Goal: Task Accomplishment & Management: Complete application form

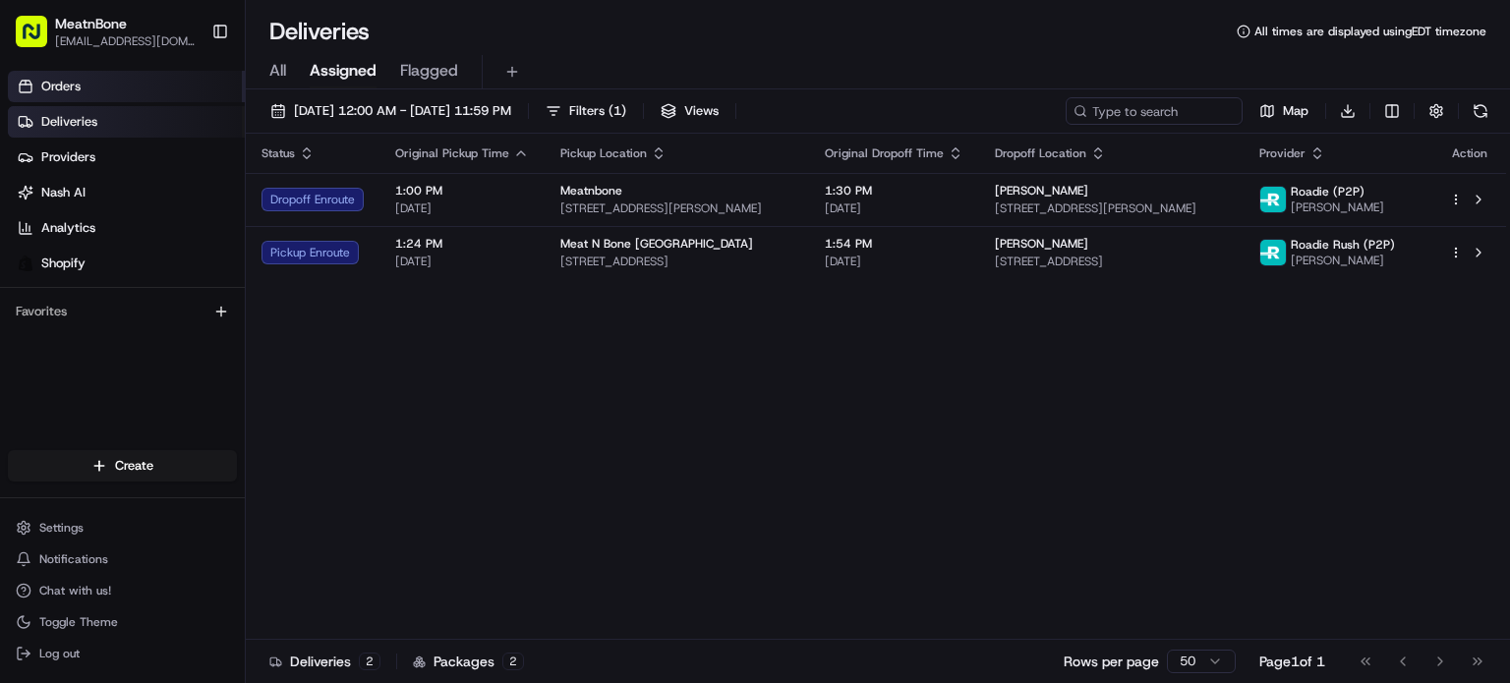
click at [102, 89] on link "Orders" at bounding box center [126, 86] width 237 height 31
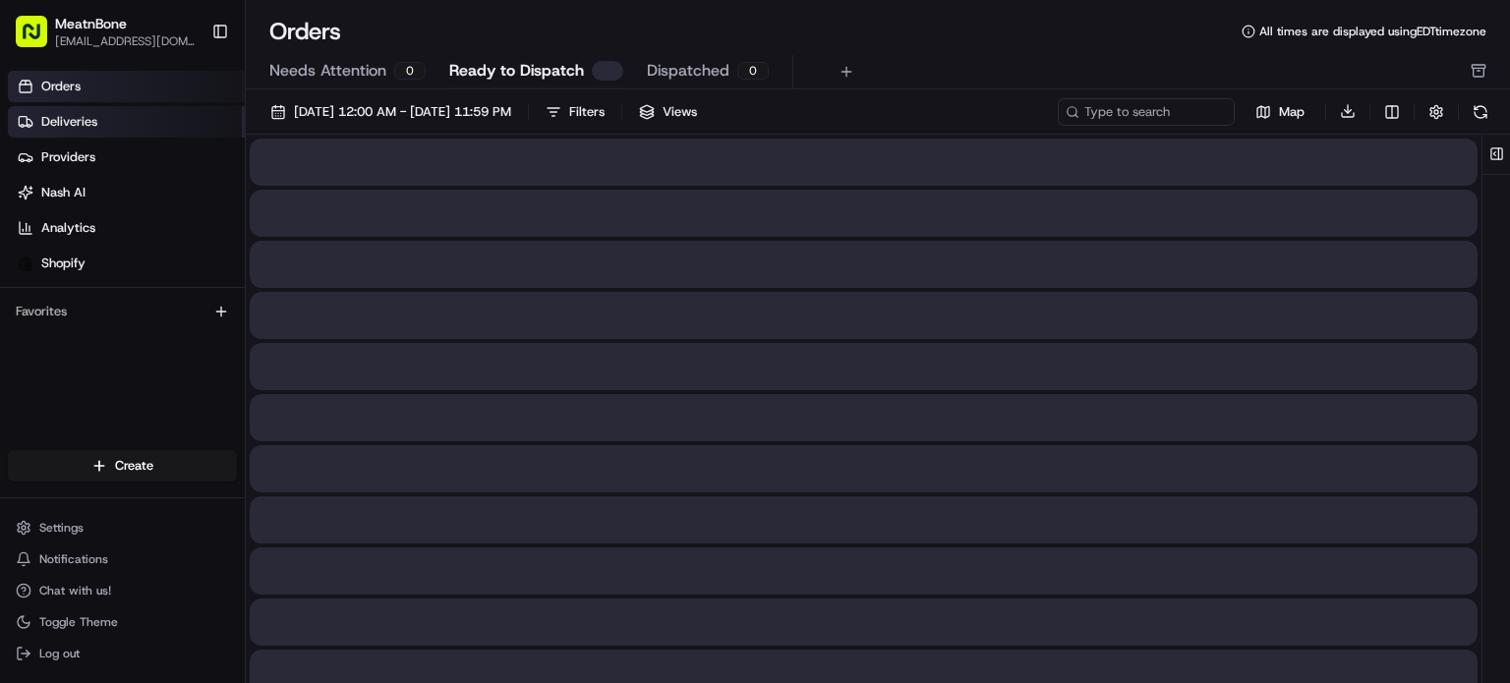
click at [129, 125] on link "Deliveries" at bounding box center [126, 121] width 237 height 31
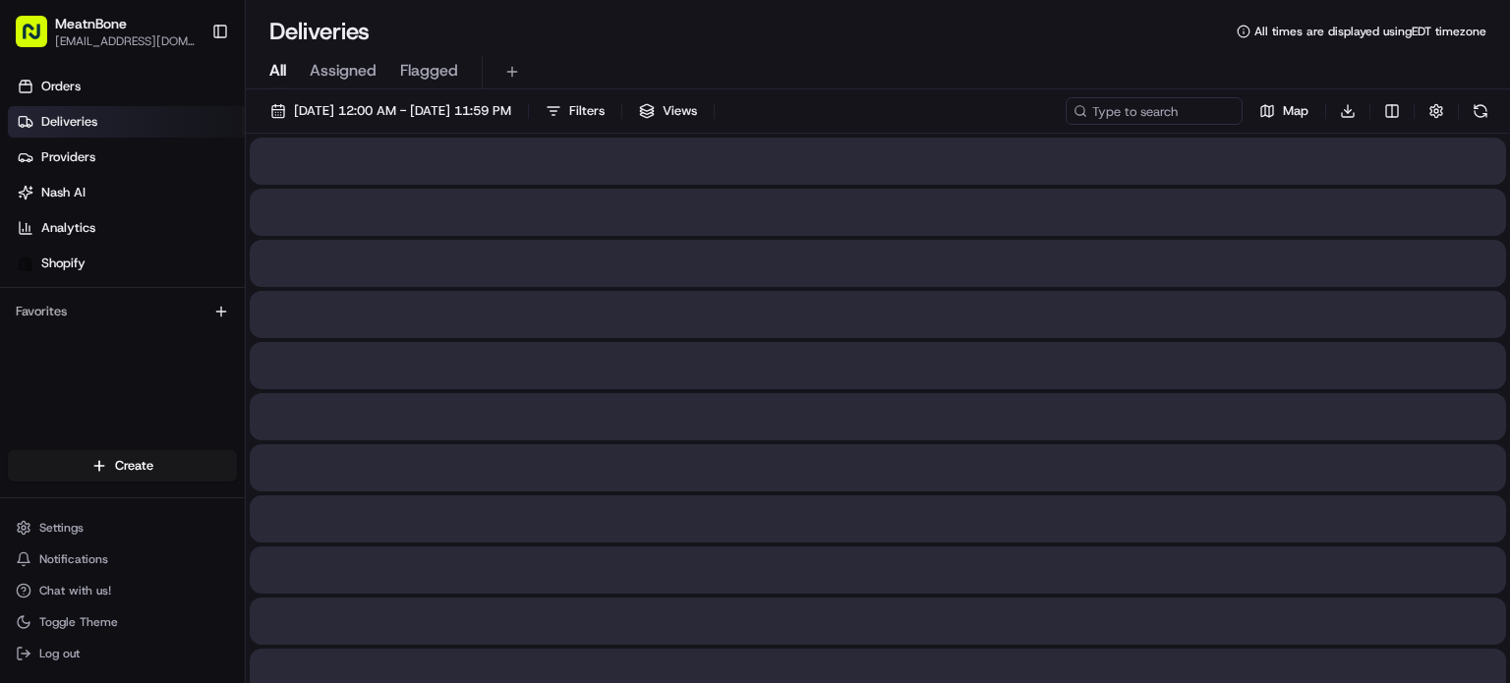
click at [278, 73] on span "All" at bounding box center [277, 71] width 17 height 24
click at [350, 66] on span "Assigned" at bounding box center [343, 71] width 67 height 24
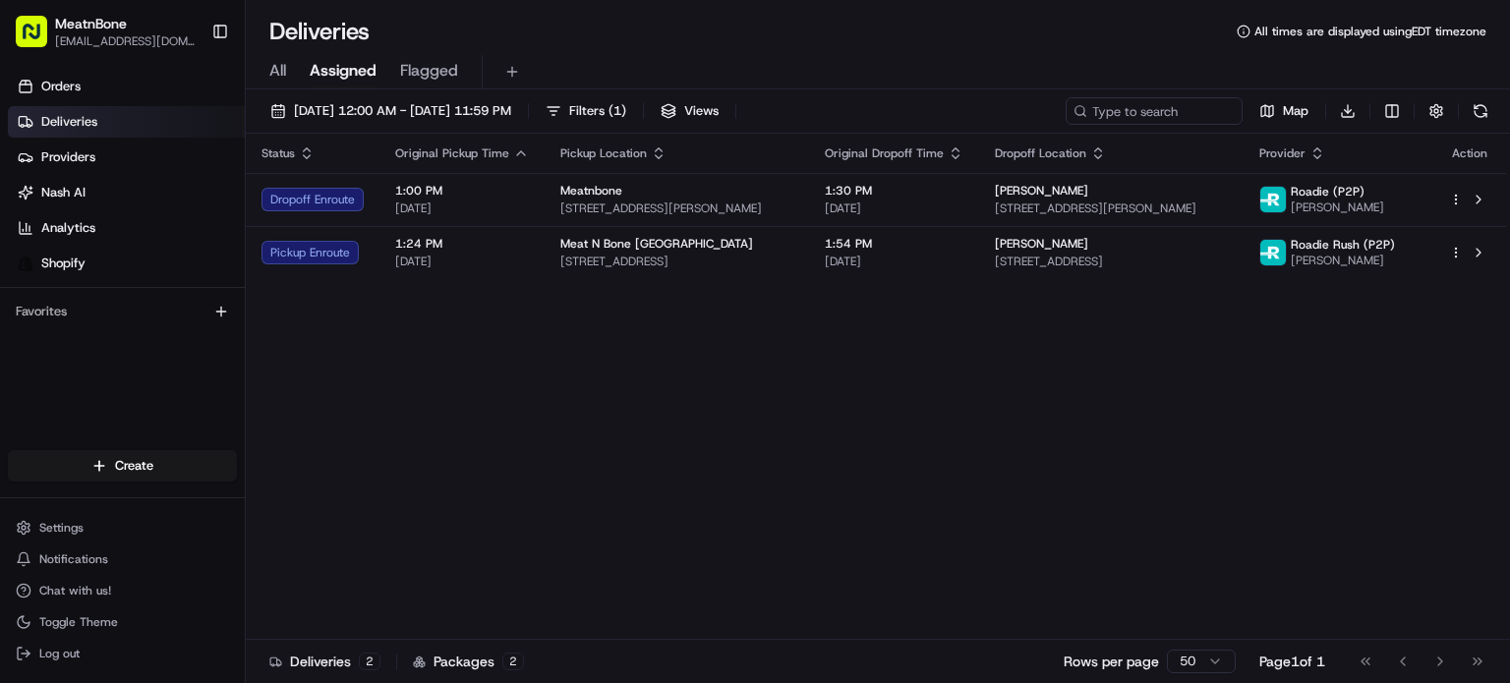
click at [280, 74] on span "All" at bounding box center [277, 71] width 17 height 24
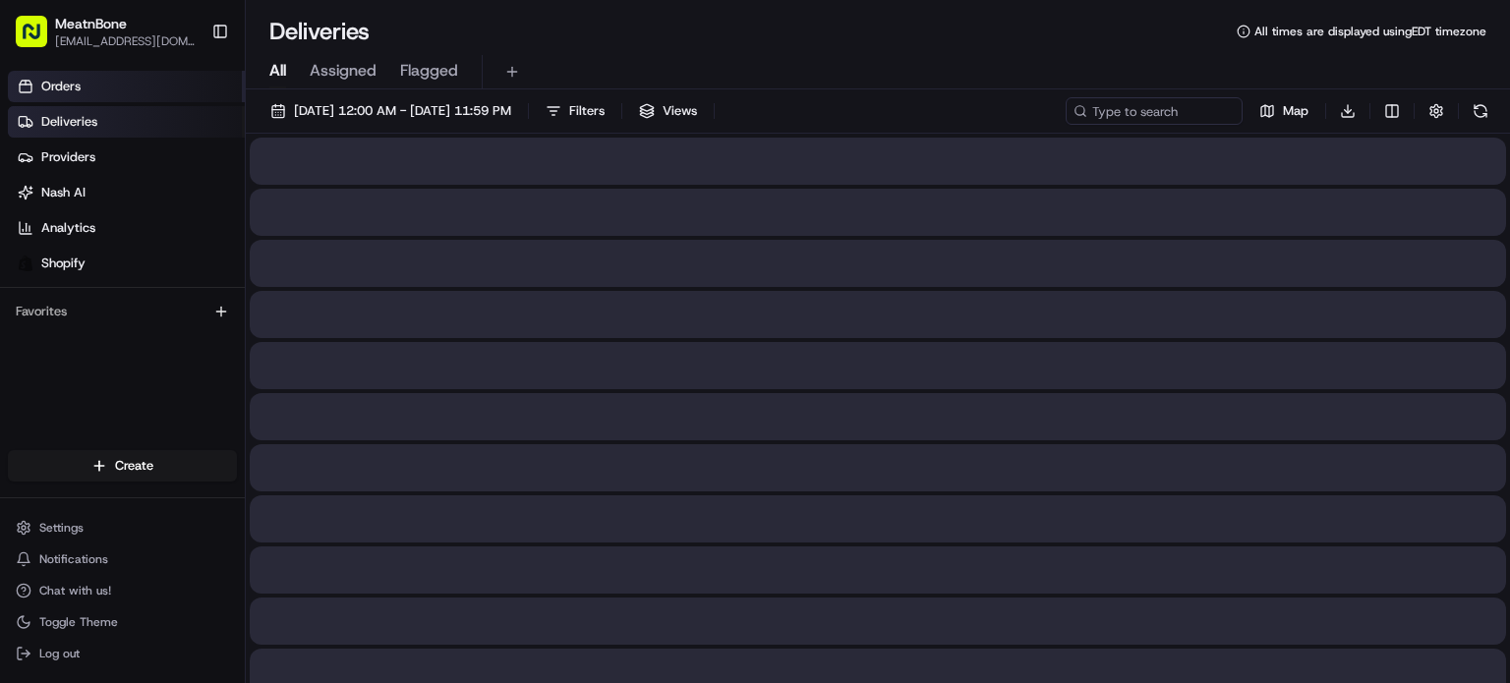
click at [82, 89] on link "Orders" at bounding box center [126, 86] width 237 height 31
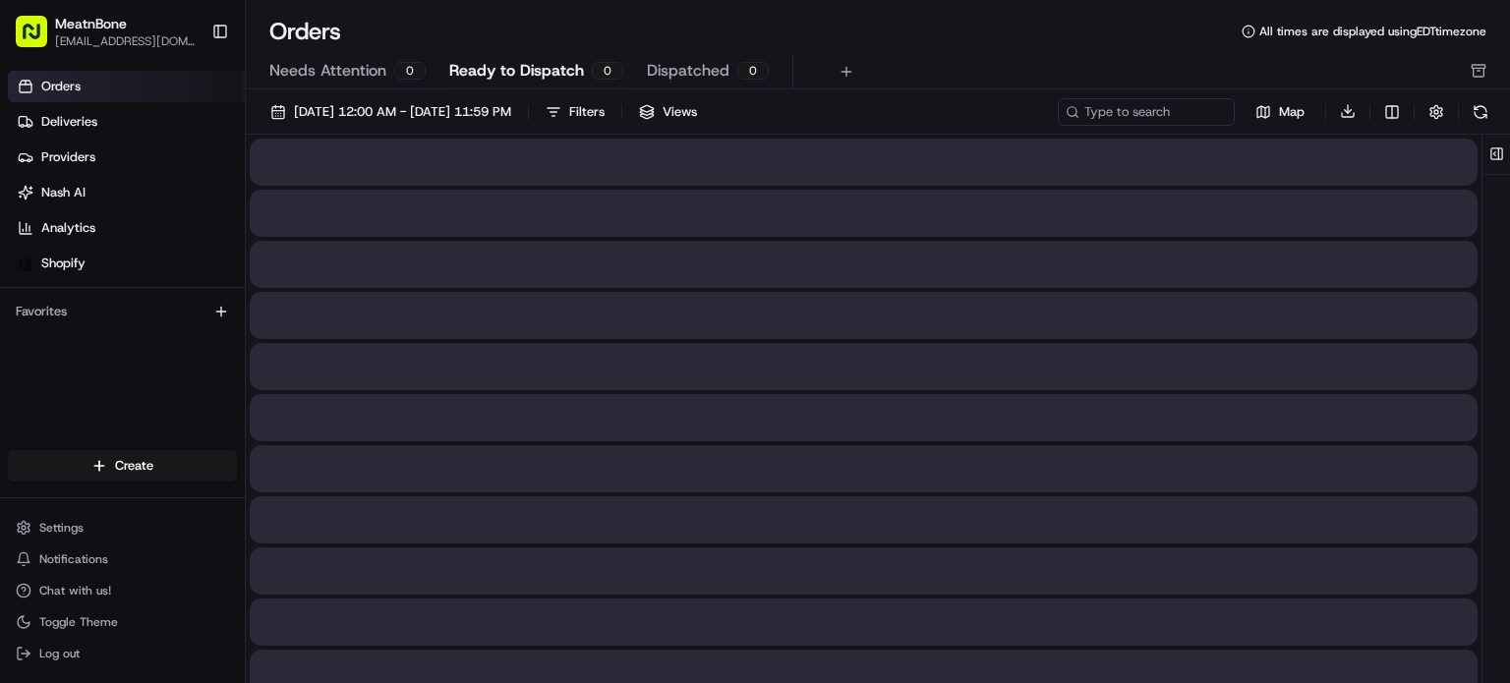
click at [73, 93] on span "Orders" at bounding box center [60, 87] width 39 height 18
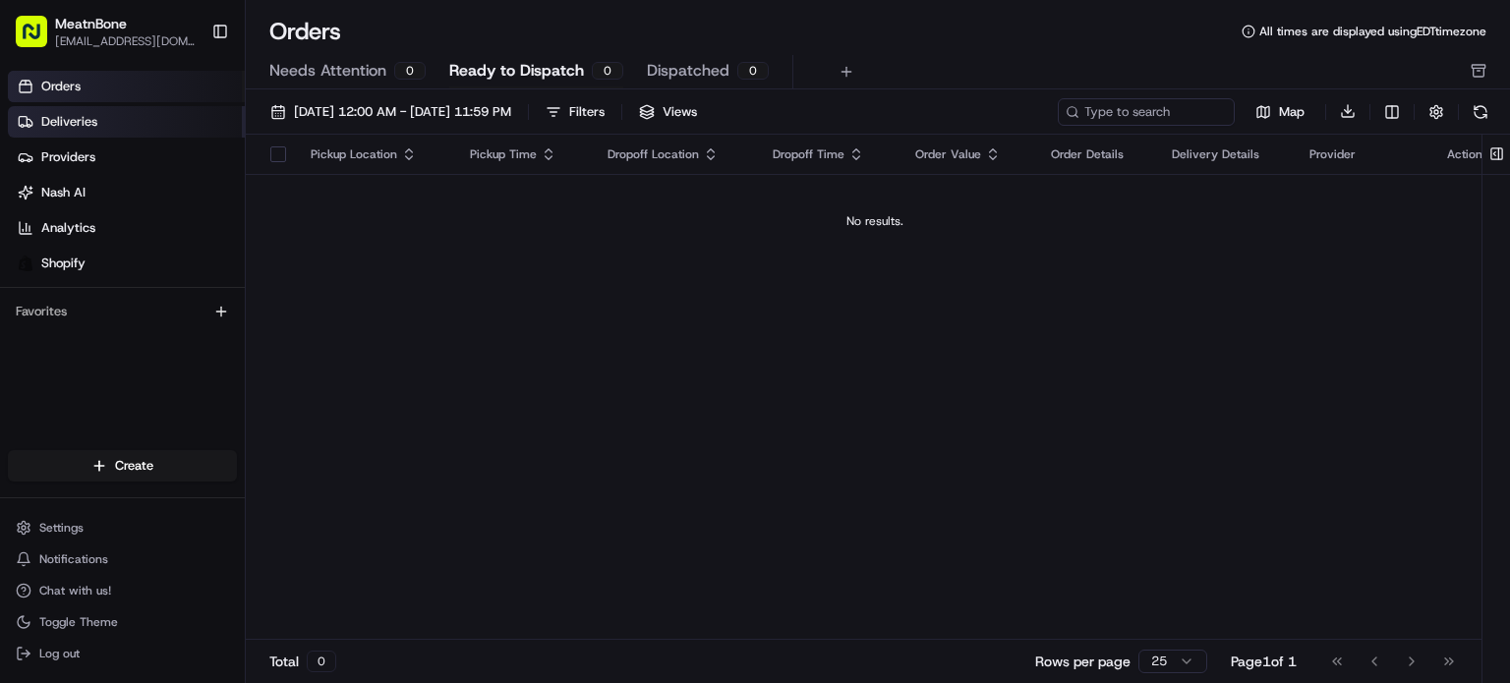
click at [138, 113] on link "Deliveries" at bounding box center [126, 121] width 237 height 31
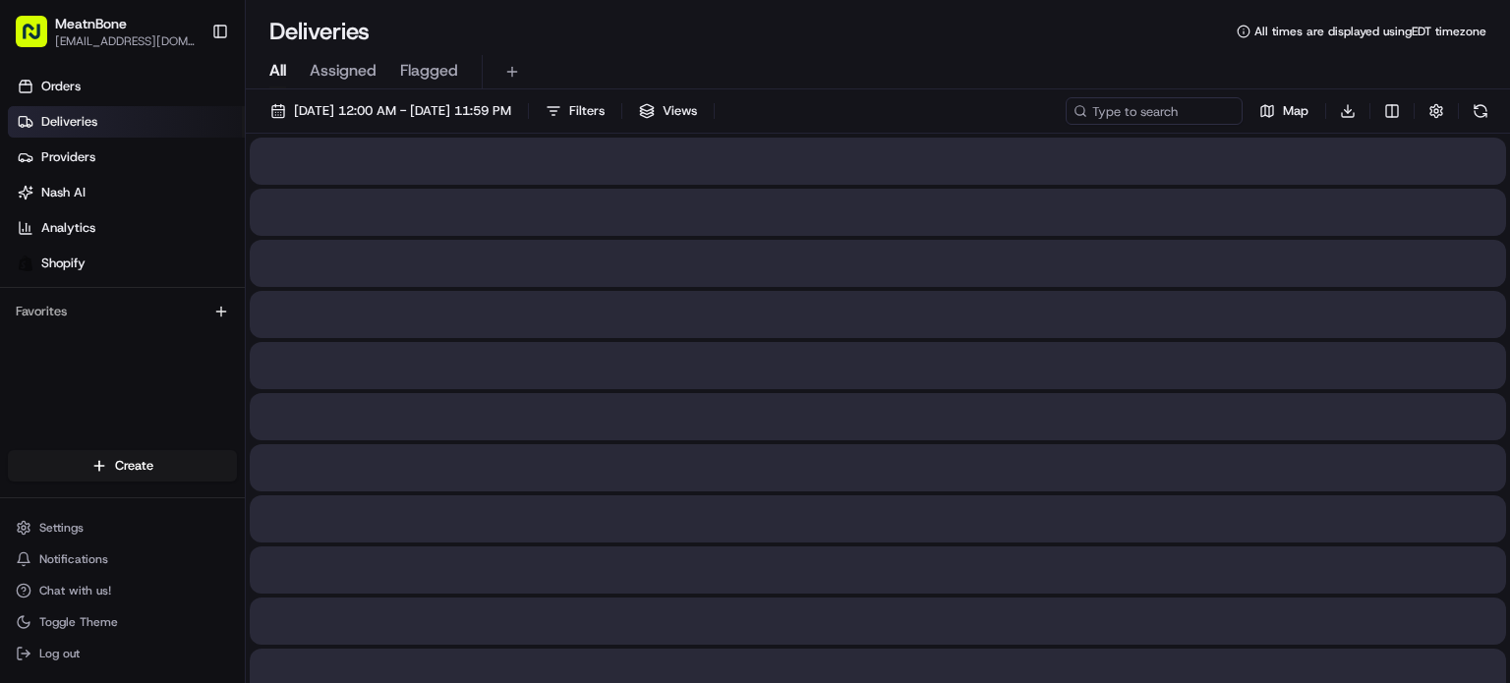
click at [351, 76] on span "Assigned" at bounding box center [343, 71] width 67 height 24
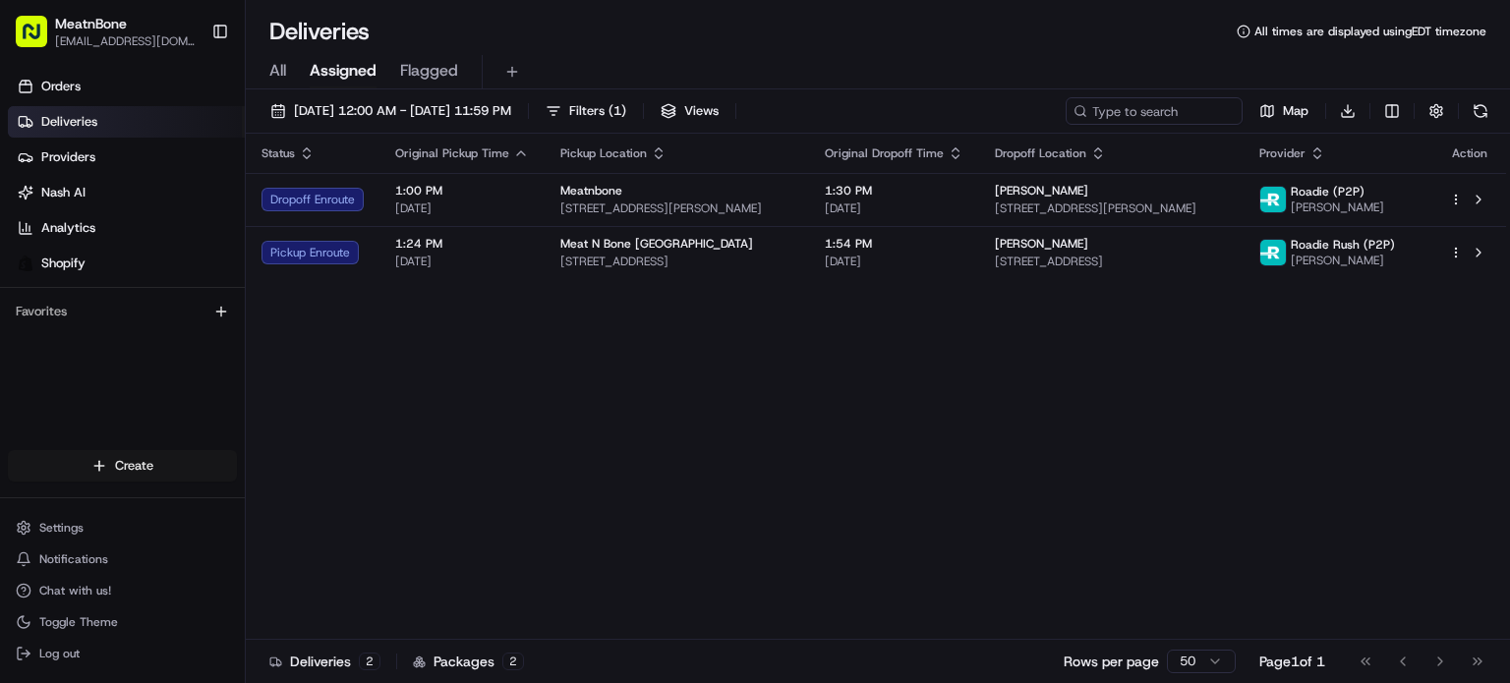
click at [130, 474] on html "MeatnBone [EMAIL_ADDRESS][DOMAIN_NAME] Toggle Sidebar Orders Deliveries Provide…" at bounding box center [755, 341] width 1510 height 683
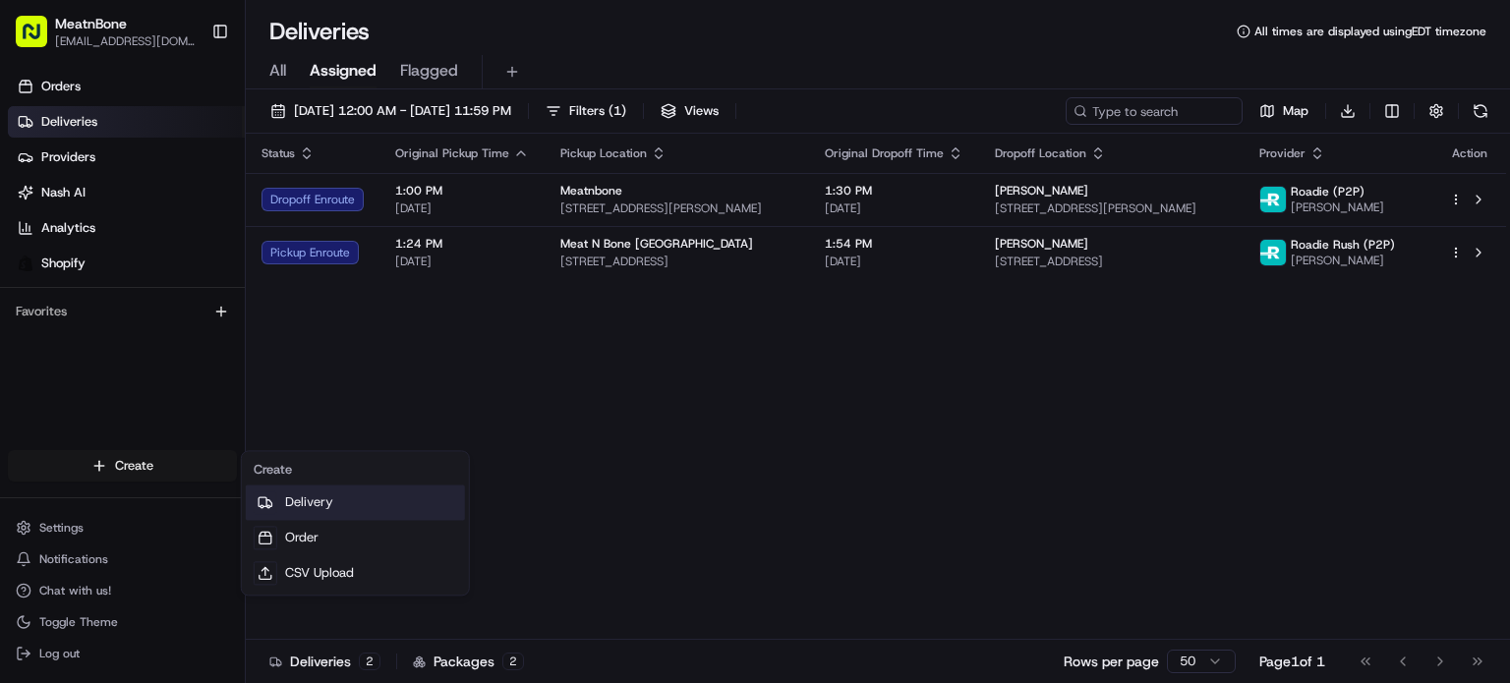
click at [299, 514] on link "Delivery" at bounding box center [355, 502] width 219 height 35
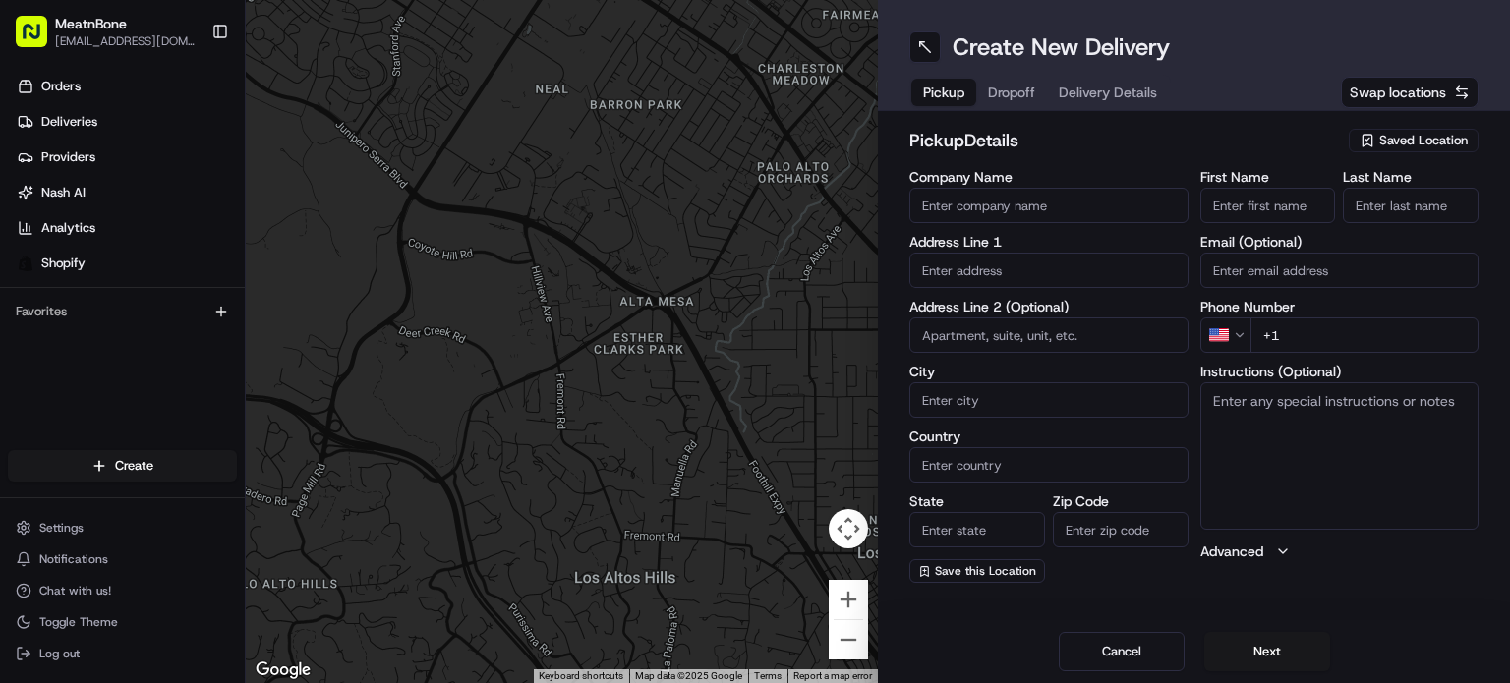
click at [1009, 261] on input "text" at bounding box center [1049, 270] width 279 height 35
drag, startPoint x: 1408, startPoint y: 145, endPoint x: 1389, endPoint y: 155, distance: 22.4
click at [1408, 145] on span "Saved Location" at bounding box center [1424, 141] width 89 height 18
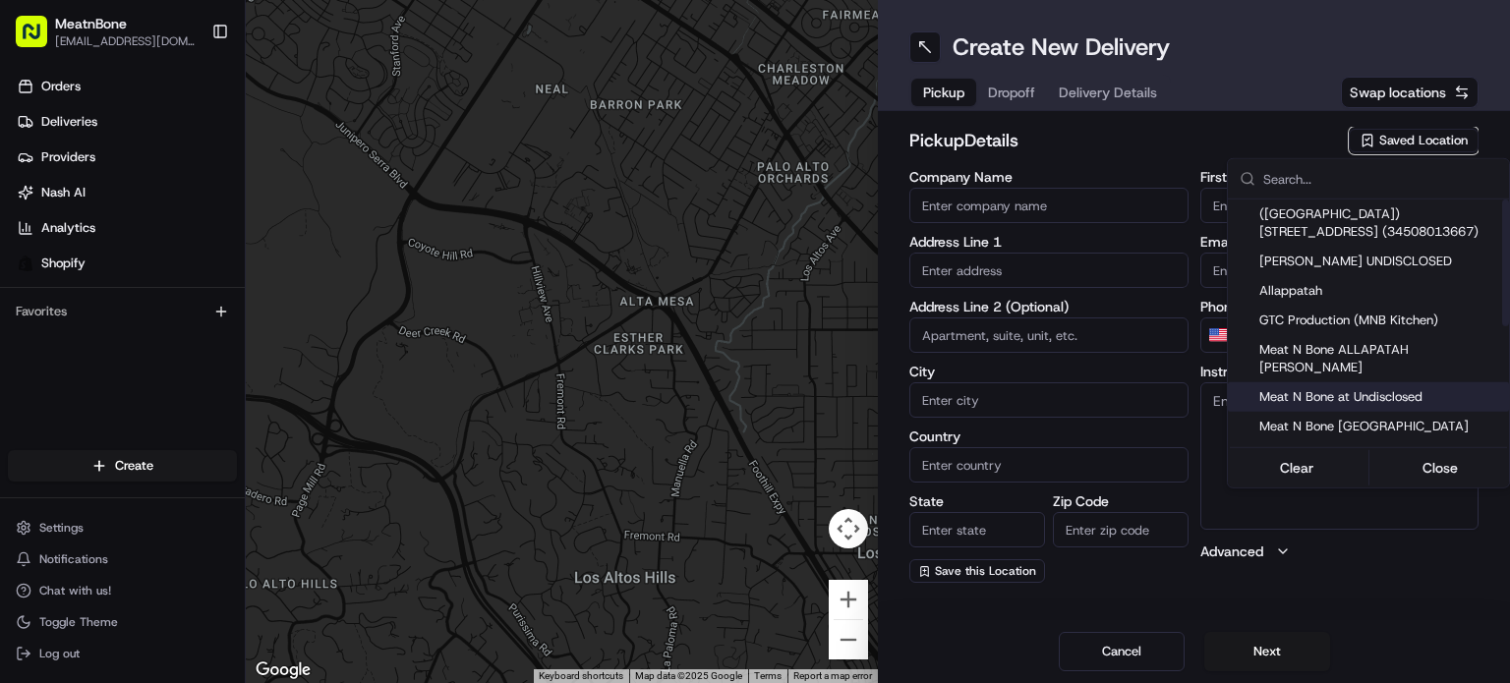
click at [1406, 388] on span "Meat N Bone at Undisclosed" at bounding box center [1381, 397] width 242 height 18
type input "Meat N Bone at Undisclosed"
type input "2207 Coral Wy"
type input "Coral Gables"
type input "US"
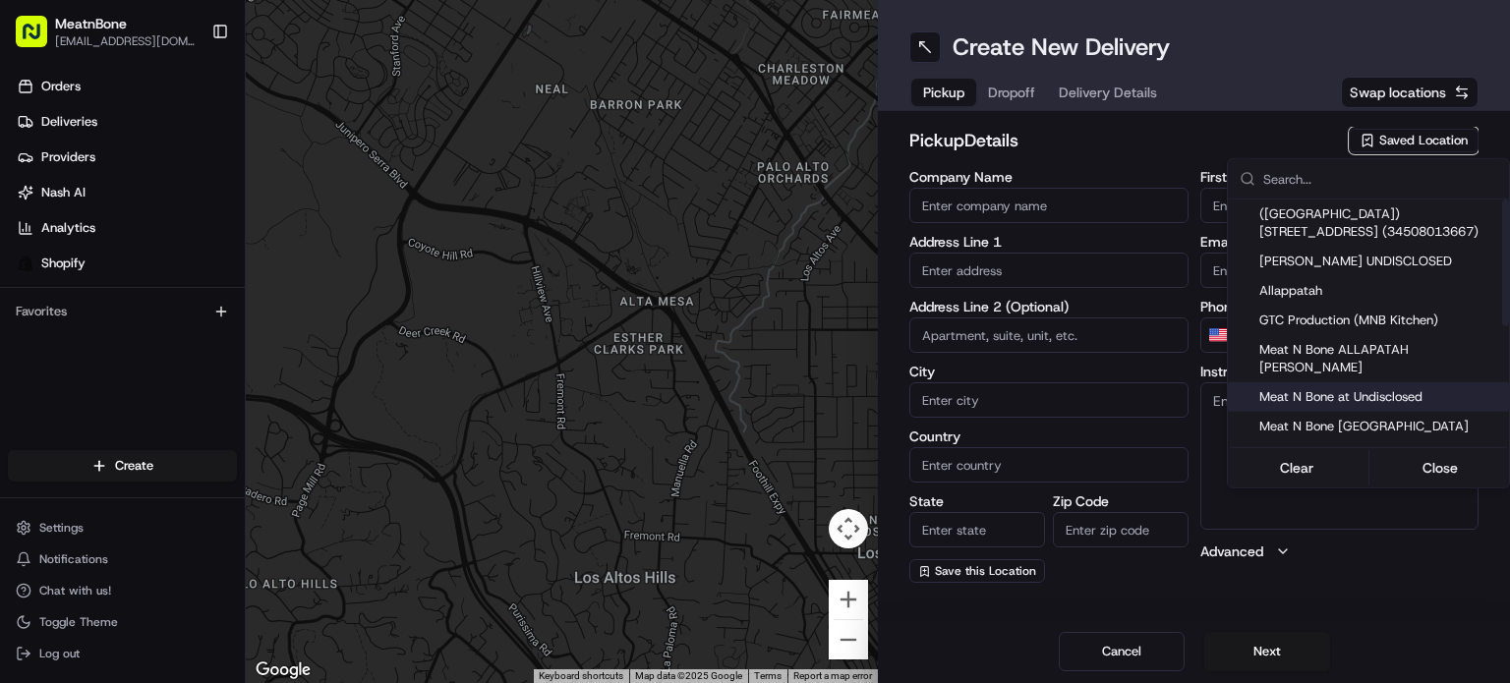
type input "FL"
type input "33145"
type input "Meat N"
type input "Bone"
type input "[PHONE_NUMBER]"
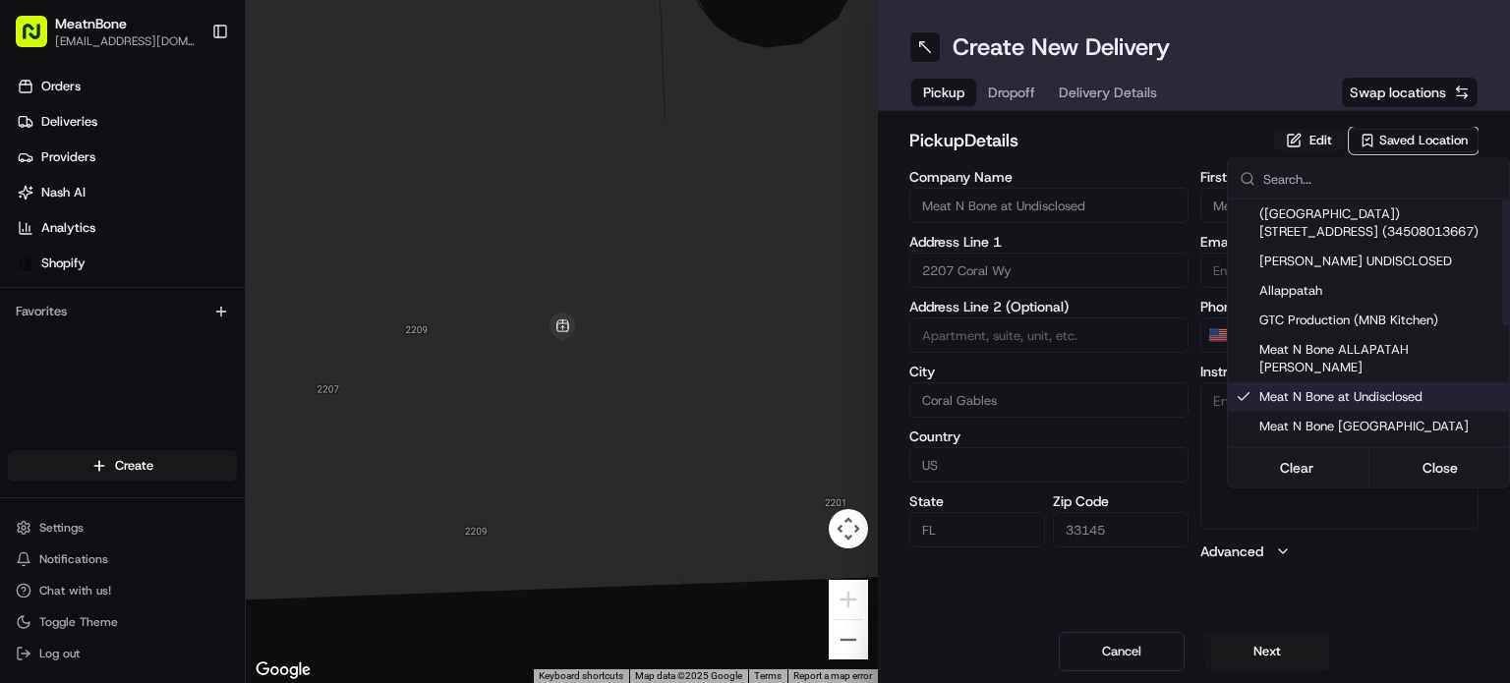
click at [1436, 388] on span "Meat N Bone at Undisclosed" at bounding box center [1381, 397] width 242 height 18
type input "+1"
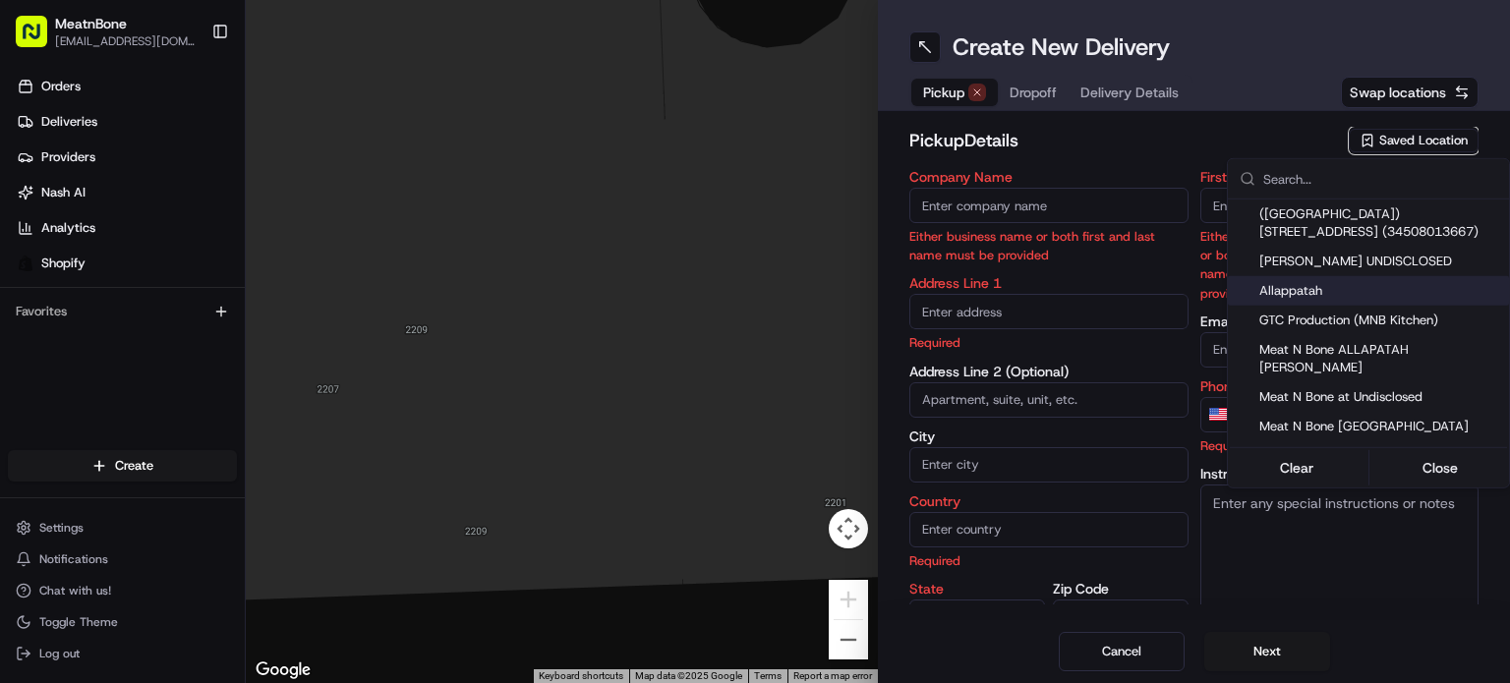
drag, startPoint x: 1088, startPoint y: 152, endPoint x: 1069, endPoint y: 133, distance: 27.1
click at [1082, 148] on html "MeatnBone [EMAIL_ADDRESS][DOMAIN_NAME] Toggle Sidebar Orders Deliveries Provide…" at bounding box center [755, 341] width 1510 height 683
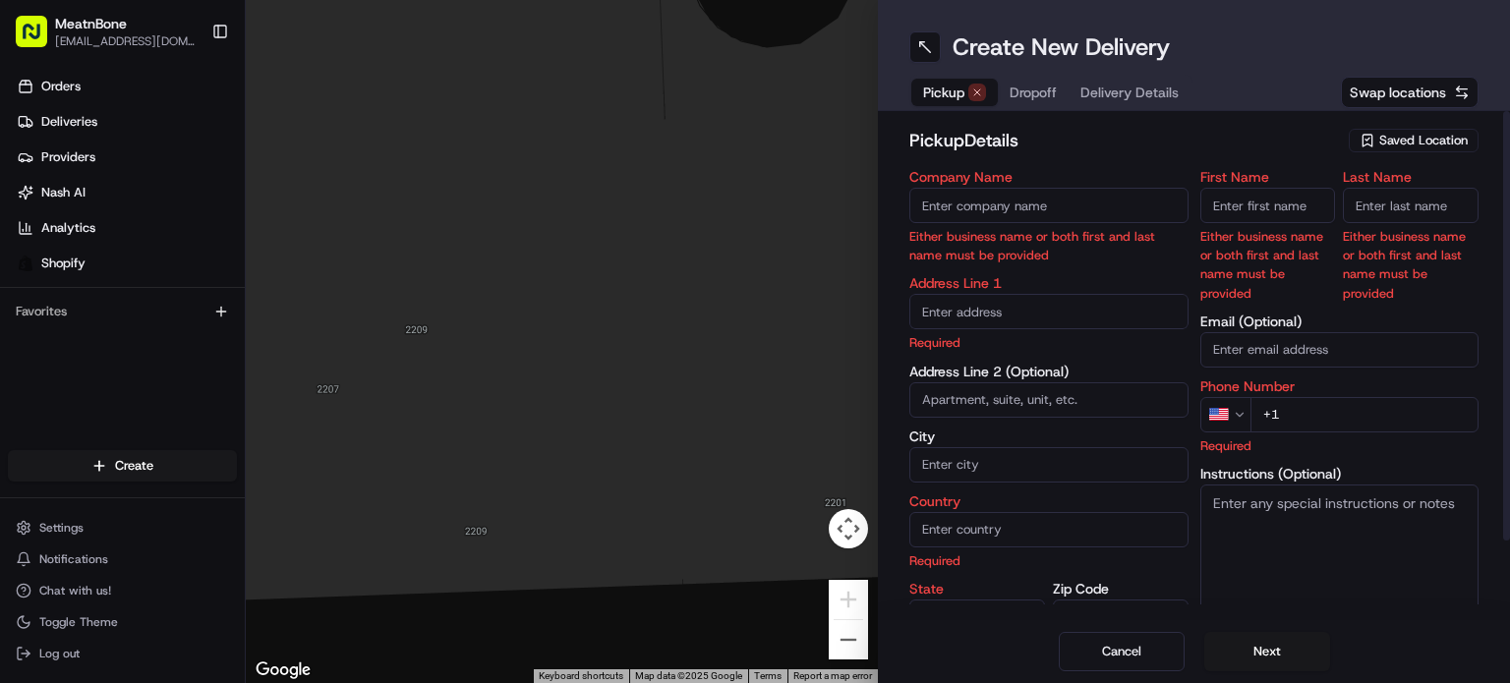
click at [1031, 89] on span "Dropoff" at bounding box center [1033, 93] width 47 height 20
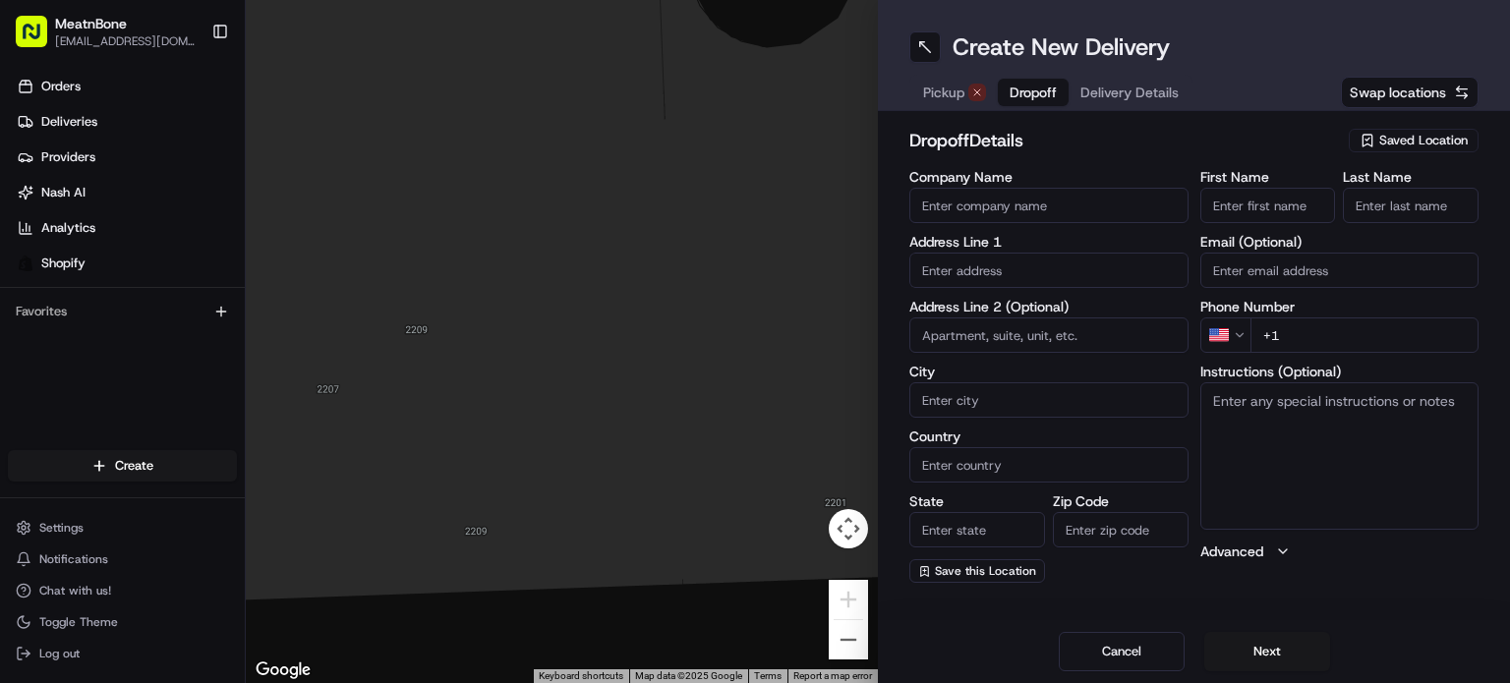
click at [942, 93] on span "Pickup" at bounding box center [943, 93] width 41 height 20
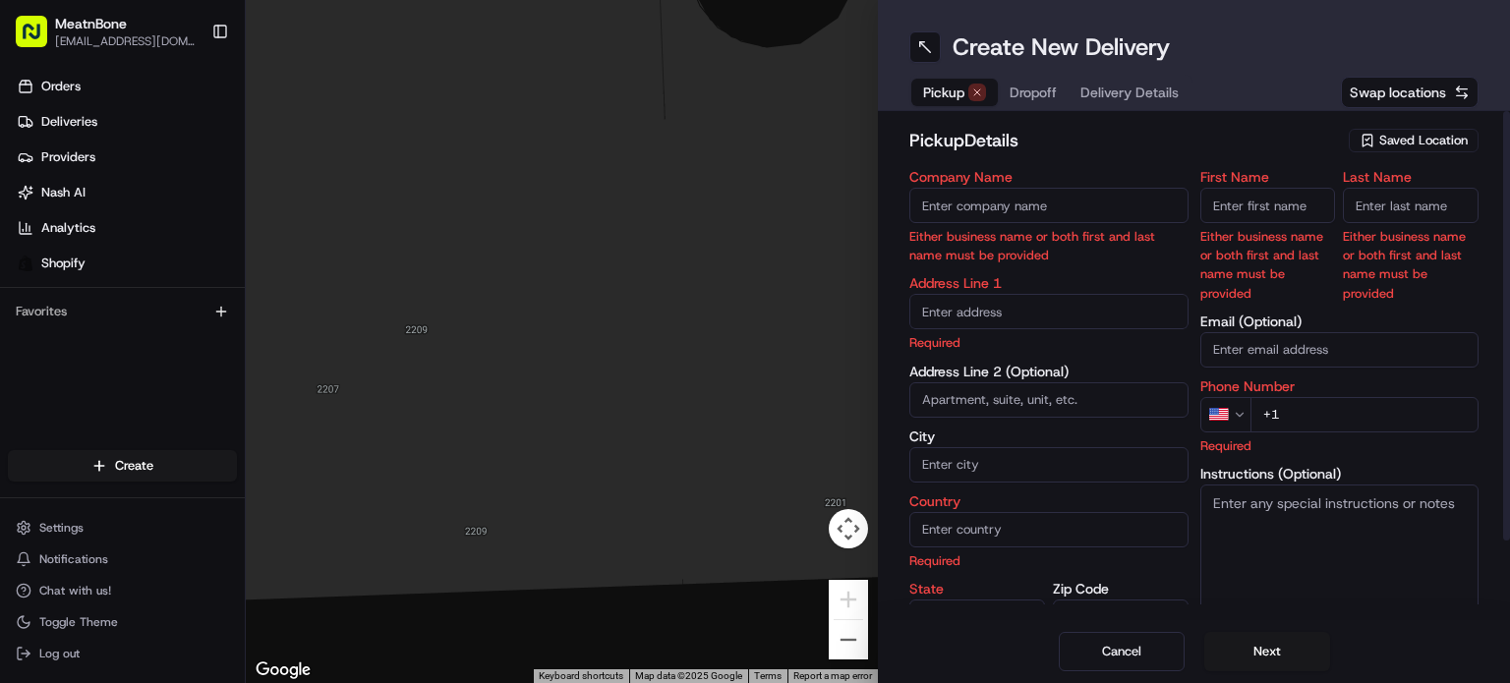
click at [1047, 315] on input "text" at bounding box center [1049, 311] width 279 height 35
click at [1426, 141] on span "Saved Location" at bounding box center [1424, 141] width 89 height 18
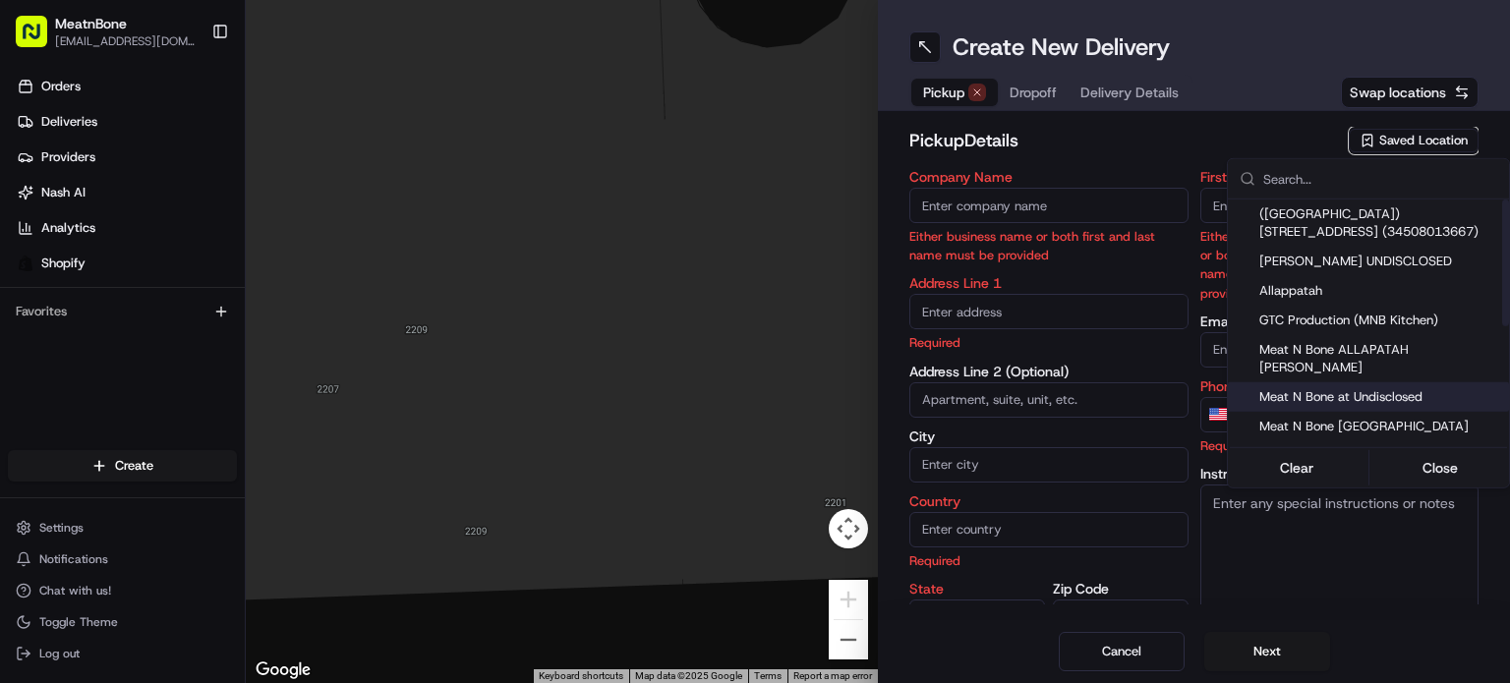
click at [1383, 388] on div "Meat N Bone at Undisclosed" at bounding box center [1368, 398] width 281 height 30
type input "Meat N Bone at Undisclosed"
type input "2207 Coral Wy"
type input "Coral Gables"
type input "US"
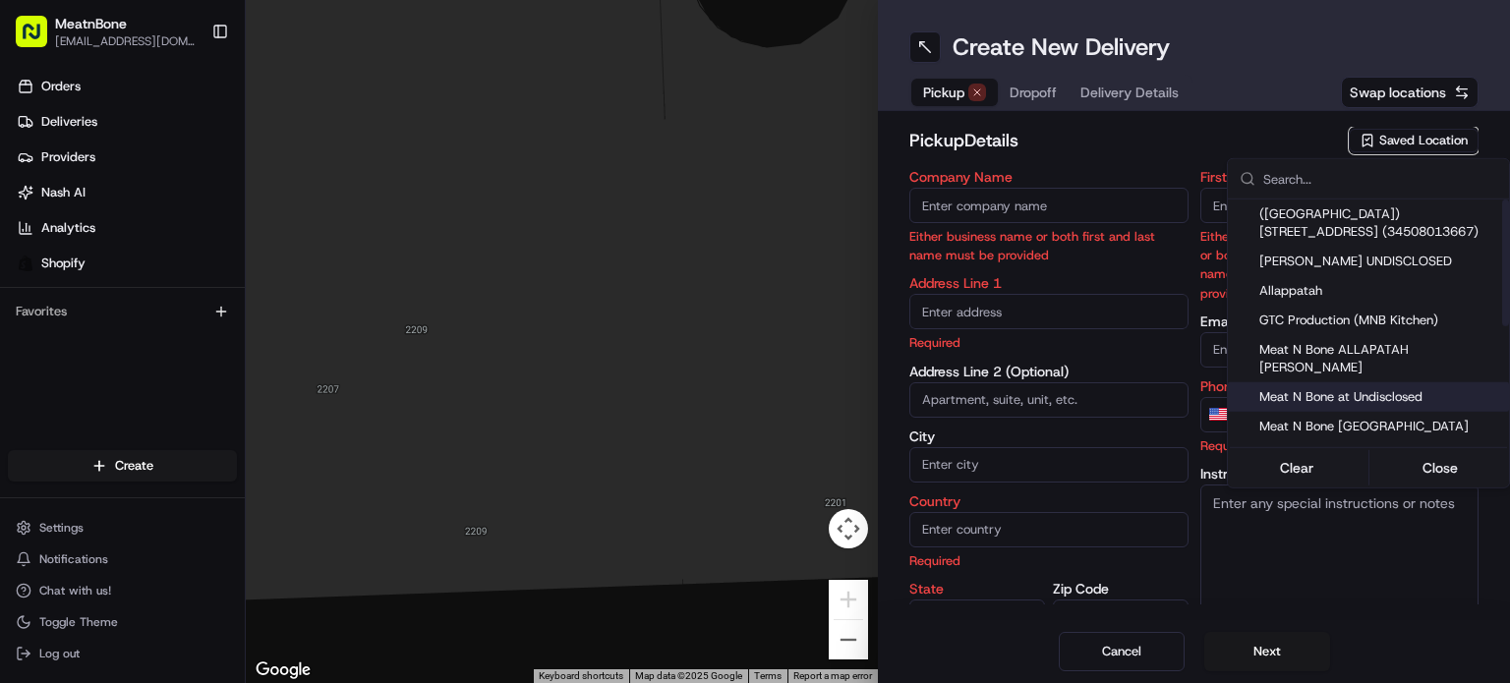
type input "FL"
type input "33145"
type input "Meat N"
type input "Bone"
type input "[PHONE_NUMBER]"
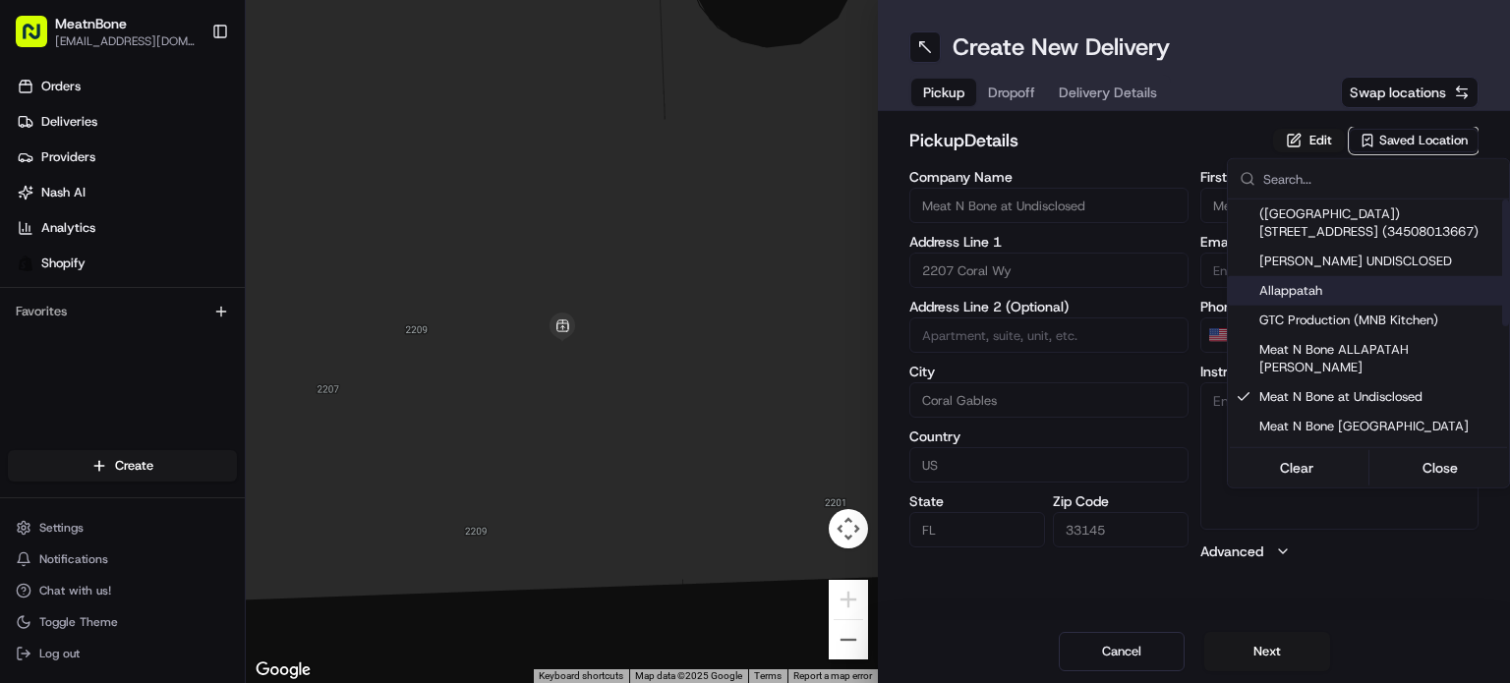
click at [1030, 105] on html "MeatnBone [EMAIL_ADDRESS][DOMAIN_NAME] Toggle Sidebar Orders Deliveries Provide…" at bounding box center [755, 341] width 1510 height 683
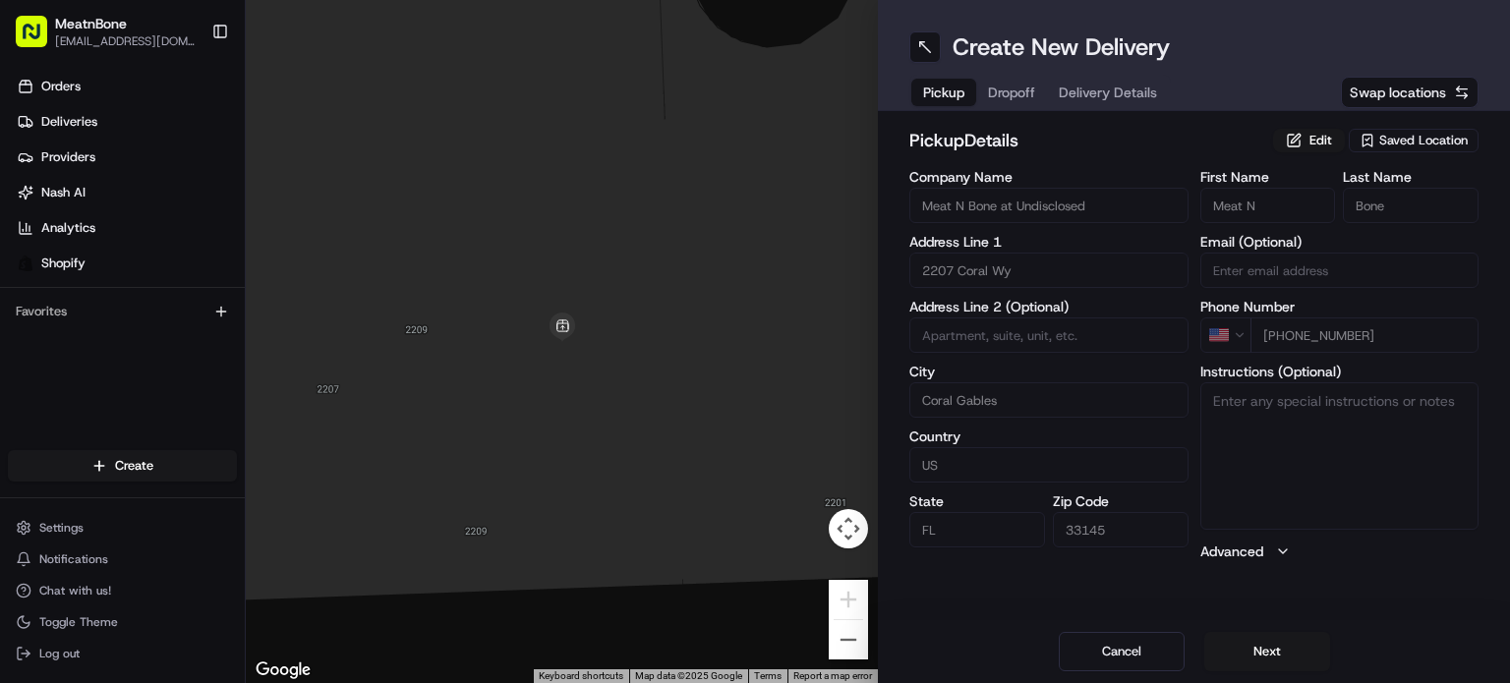
click at [1023, 93] on span "Dropoff" at bounding box center [1011, 93] width 47 height 20
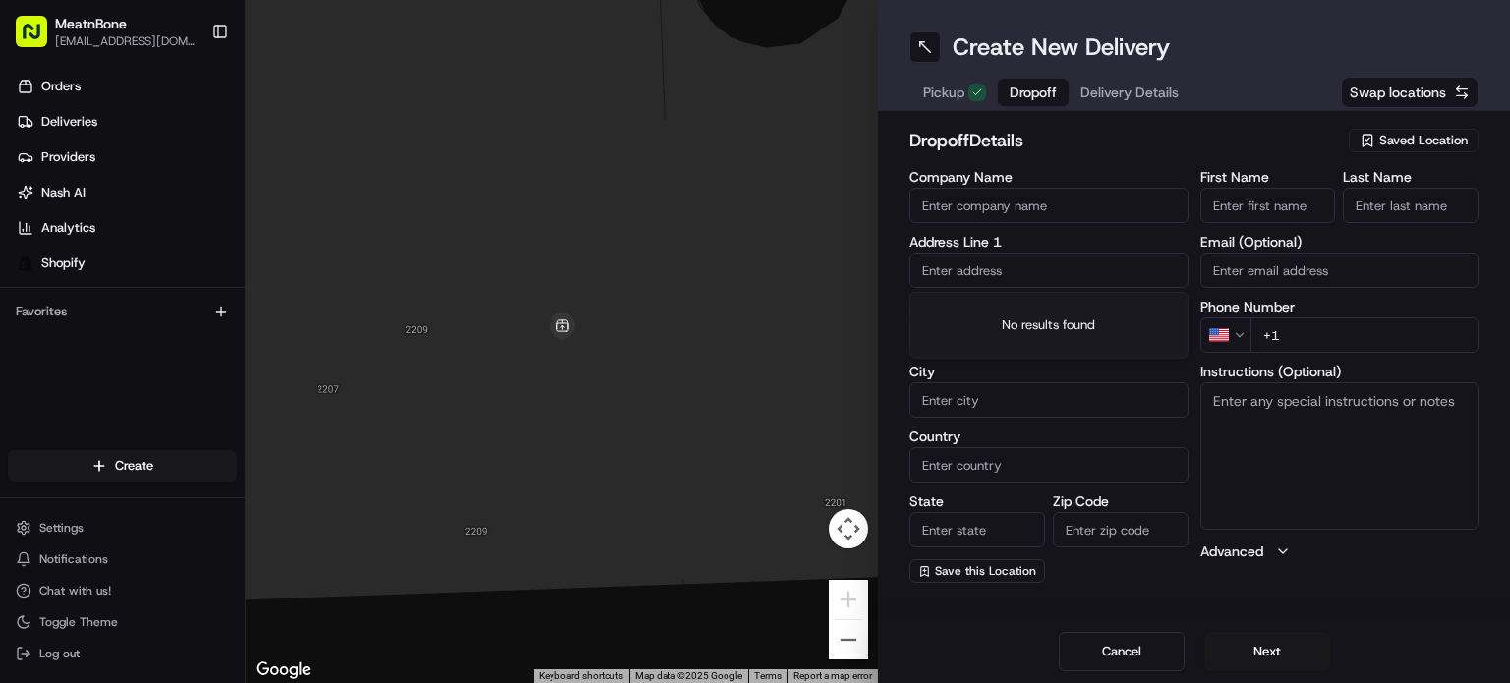
drag, startPoint x: 1095, startPoint y: 276, endPoint x: 1094, endPoint y: 266, distance: 9.9
click at [1095, 273] on input "text" at bounding box center [1049, 270] width 279 height 35
paste input "[PERSON_NAME] [STREET_ADDRESS] [PHONE_NUMBER]"
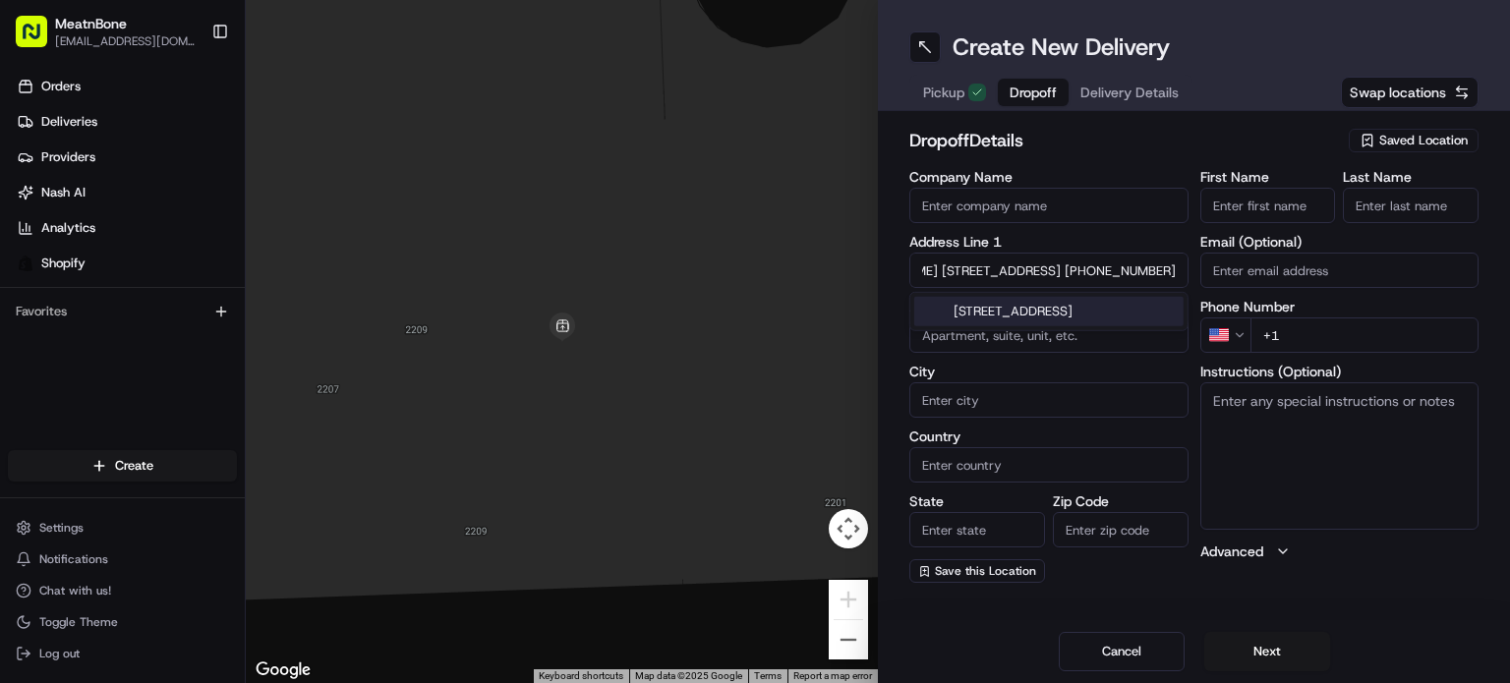
drag, startPoint x: 1068, startPoint y: 281, endPoint x: 1028, endPoint y: 286, distance: 40.6
click at [1233, 269] on div "Company Name Address Line 1 [PERSON_NAME] [STREET_ADDRESS] [PHONE_NUMBER] Addre…" at bounding box center [1194, 376] width 569 height 413
type input "[PERSON_NAME] [STREET_ADDRESS]"
type input "[PHONE_NUMBER]"
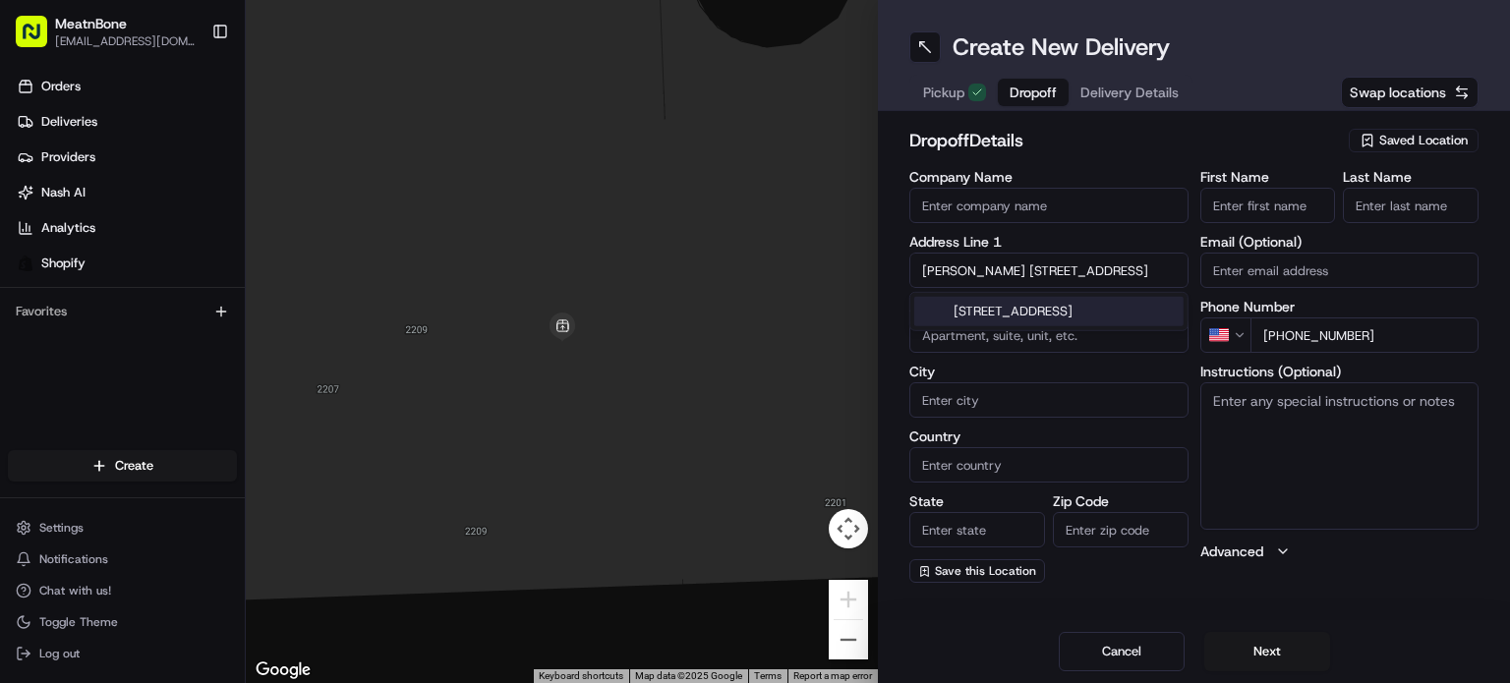
drag, startPoint x: 989, startPoint y: 270, endPoint x: 834, endPoint y: 339, distance: 169.9
click at [834, 339] on div "← Move left → Move right ↑ Move up ↓ Move down + Zoom in - Zoom out Home Jump l…" at bounding box center [878, 341] width 1265 height 683
type input "[STREET_ADDRESS]"
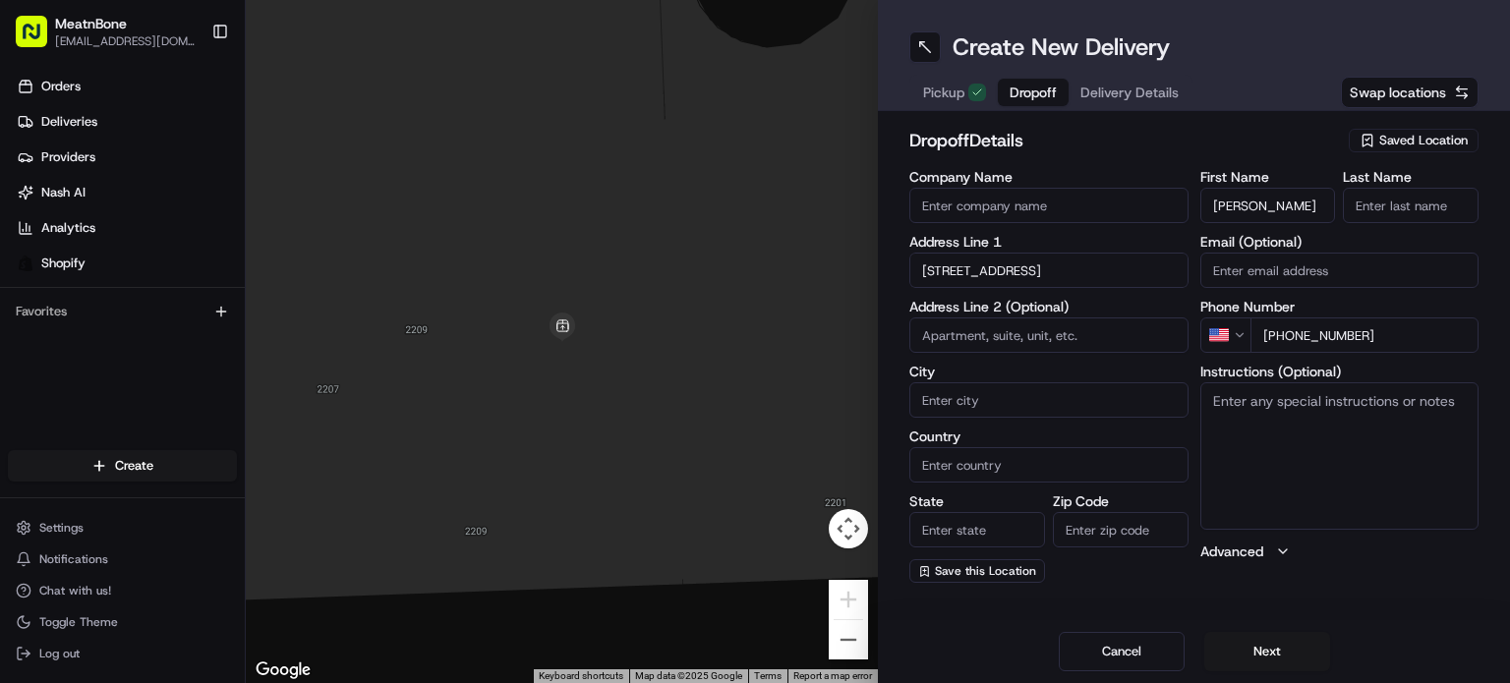
click at [1308, 205] on input "[PERSON_NAME]" at bounding box center [1269, 205] width 136 height 35
drag, startPoint x: 1237, startPoint y: 197, endPoint x: 1269, endPoint y: 204, distance: 32.2
click at [1269, 204] on input "[PERSON_NAME]" at bounding box center [1269, 205] width 136 height 35
click at [1243, 202] on input "[PERSON_NAME]" at bounding box center [1269, 205] width 136 height 35
drag, startPoint x: 1244, startPoint y: 204, endPoint x: 1345, endPoint y: 204, distance: 101.3
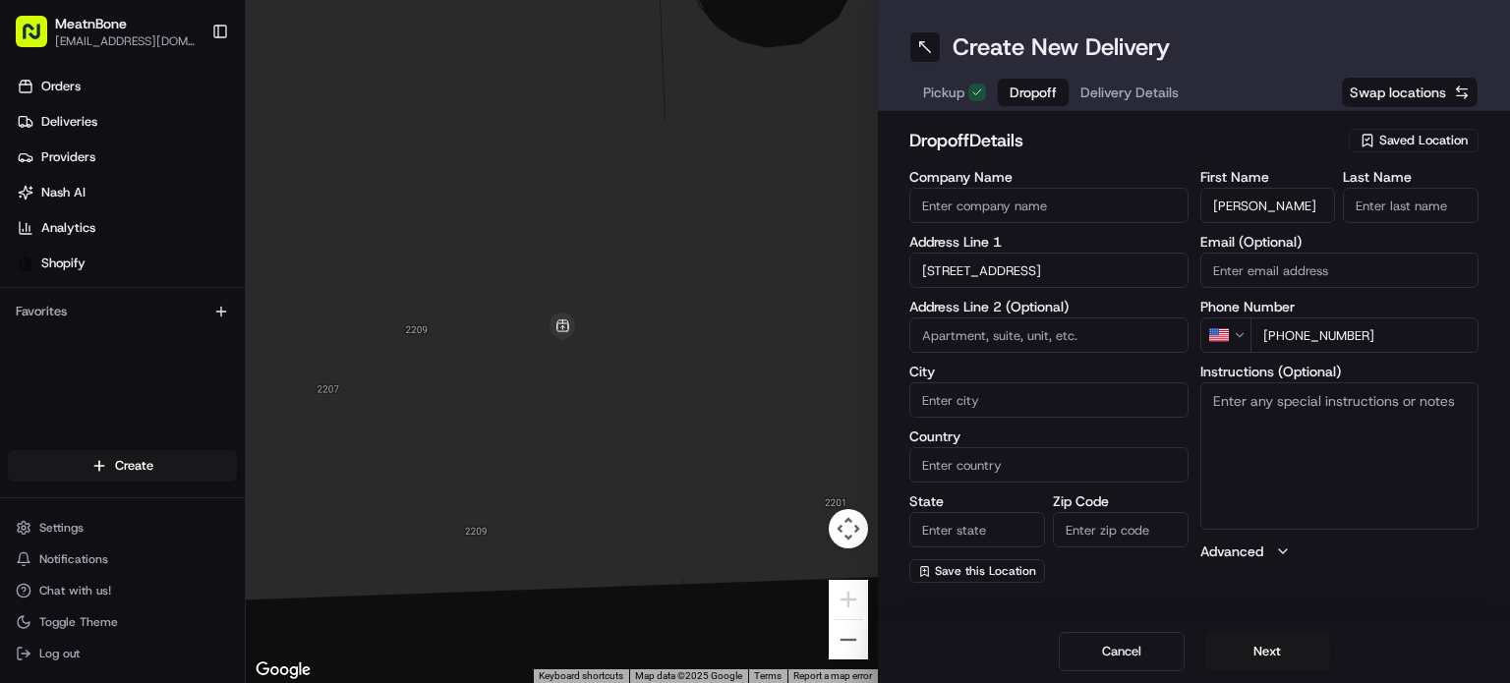
click at [1345, 204] on div "First Name [PERSON_NAME] Last Name" at bounding box center [1340, 196] width 279 height 53
type input "[PERSON_NAME]"
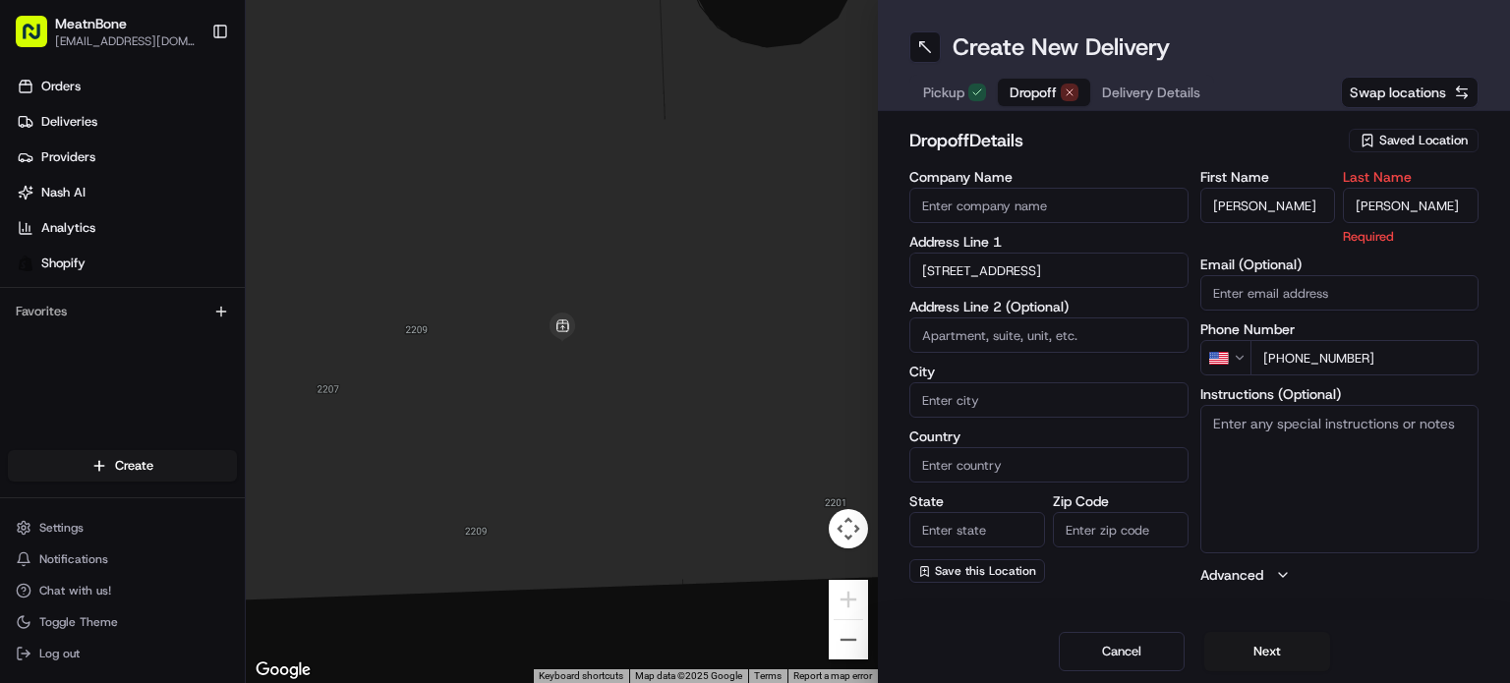
type input "[PERSON_NAME]"
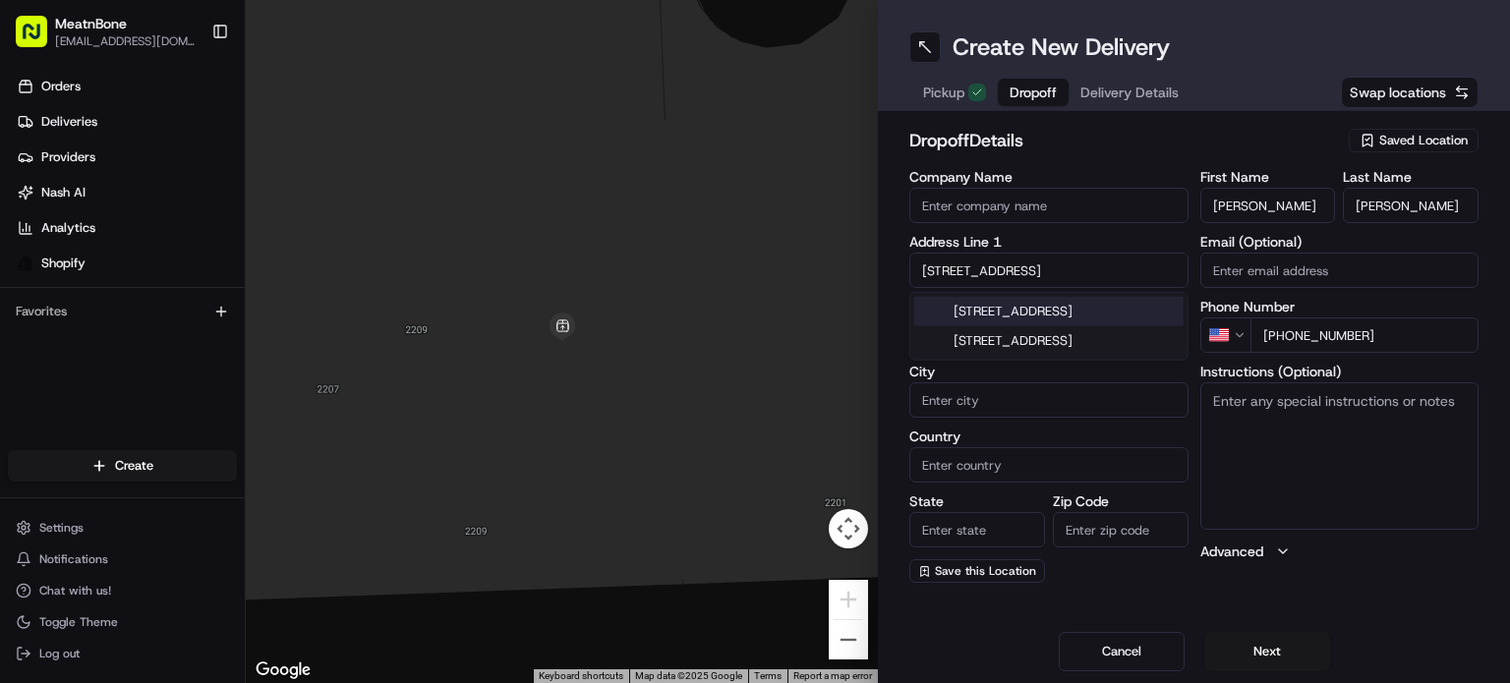
drag, startPoint x: 1101, startPoint y: 258, endPoint x: 1078, endPoint y: 276, distance: 30.1
click at [1100, 258] on input "[STREET_ADDRESS]" at bounding box center [1049, 270] width 279 height 35
click at [1051, 313] on div "[STREET_ADDRESS]" at bounding box center [1049, 312] width 269 height 30
type input "[STREET_ADDRESS]"
type input "[GEOGRAPHIC_DATA]"
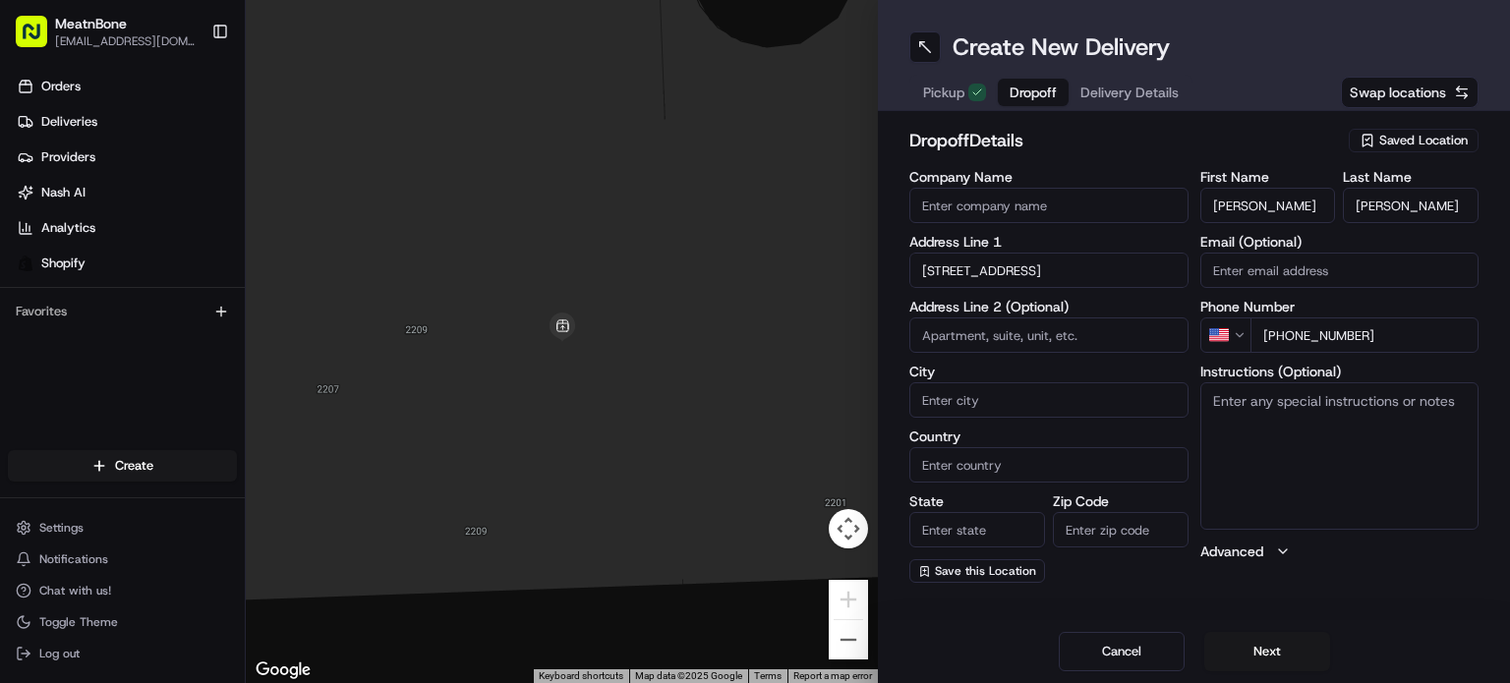
type input "[GEOGRAPHIC_DATA]"
type input "FL"
type input "33140"
type input "[STREET_ADDRESS]"
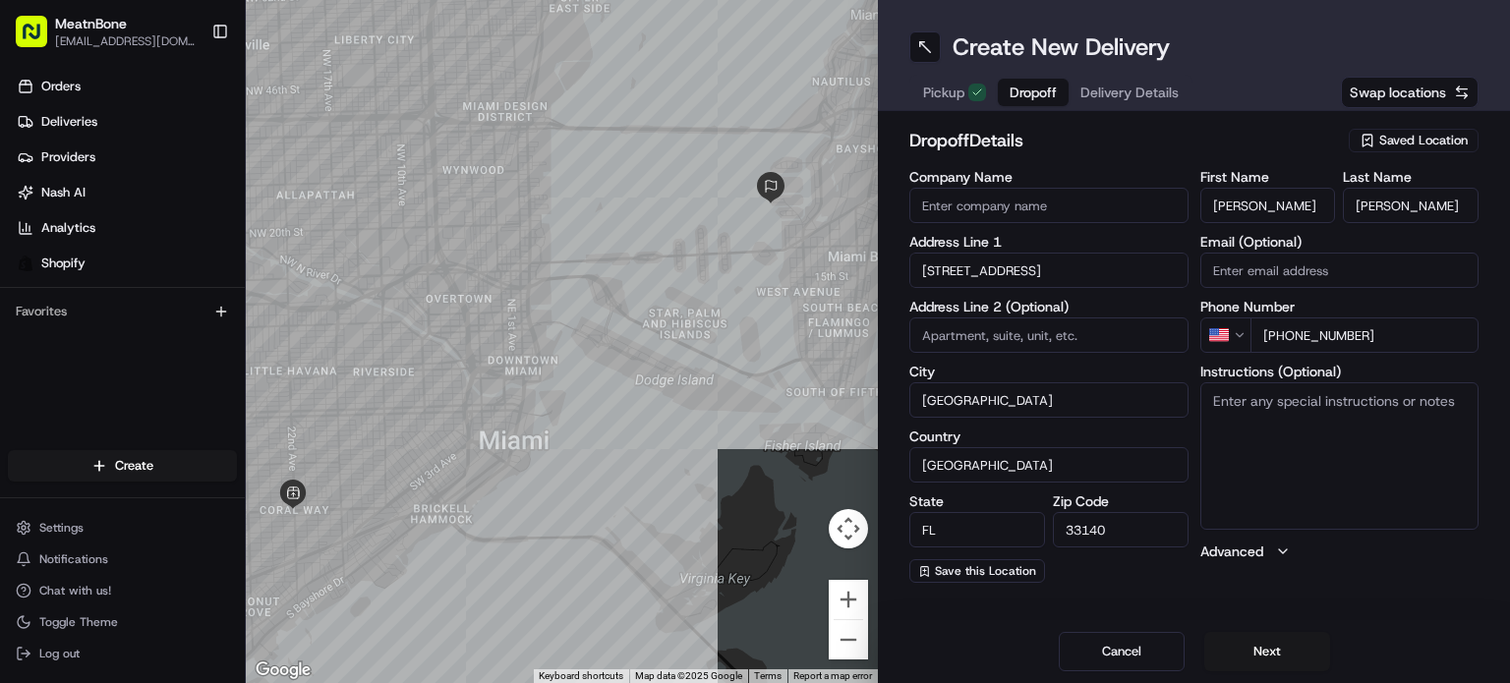
click at [1393, 451] on textarea "Instructions (Optional)" at bounding box center [1340, 457] width 279 height 148
type textarea "call customer upon arrival"
drag, startPoint x: 1338, startPoint y: 455, endPoint x: 1332, endPoint y: 440, distance: 16.8
click at [1338, 455] on textarea "call customer upon arrival" at bounding box center [1340, 457] width 279 height 148
click at [1289, 640] on button "Next" at bounding box center [1268, 651] width 126 height 39
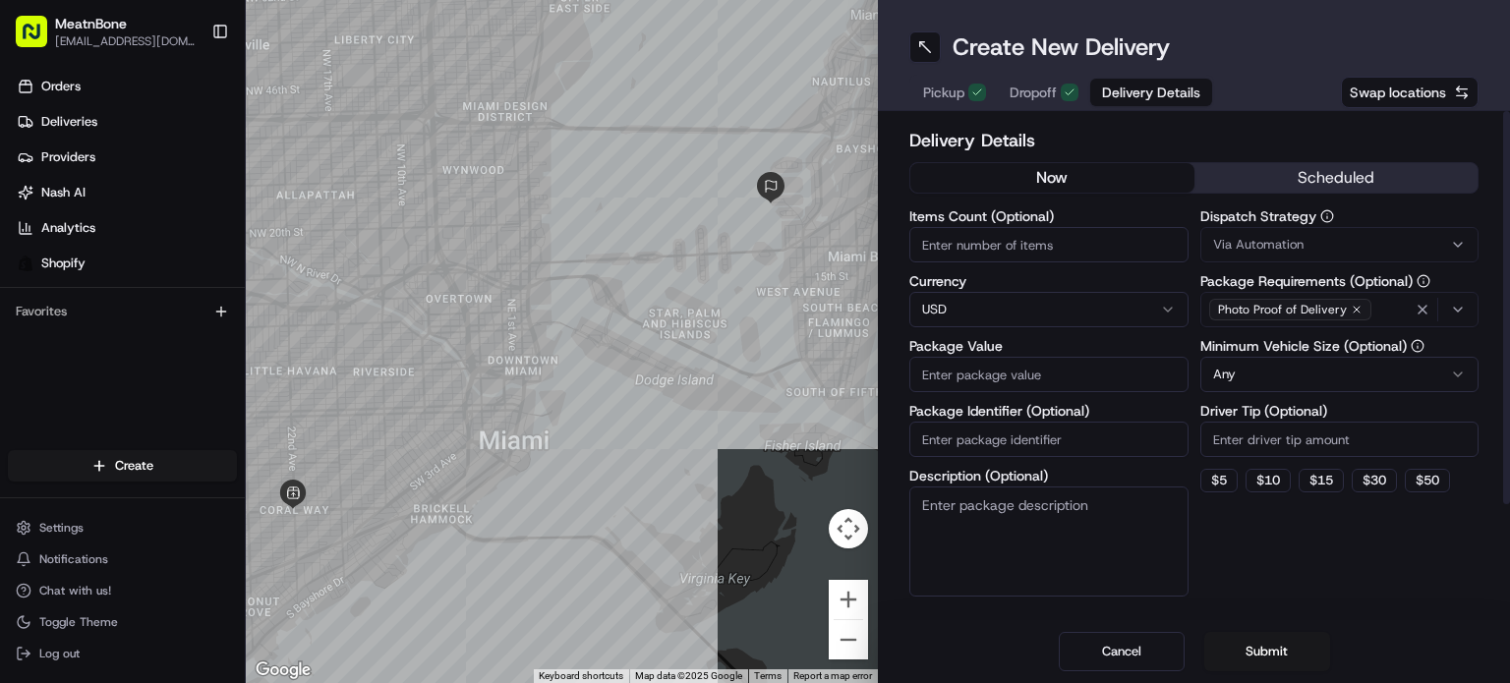
click at [986, 260] on input "Items Count (Optional)" at bounding box center [1049, 244] width 279 height 35
type input "10"
click at [1000, 374] on input "Package Value" at bounding box center [1049, 374] width 279 height 35
type input "250.00"
click at [992, 440] on input "Package Identifier (Optional)" at bounding box center [1049, 439] width 279 height 35
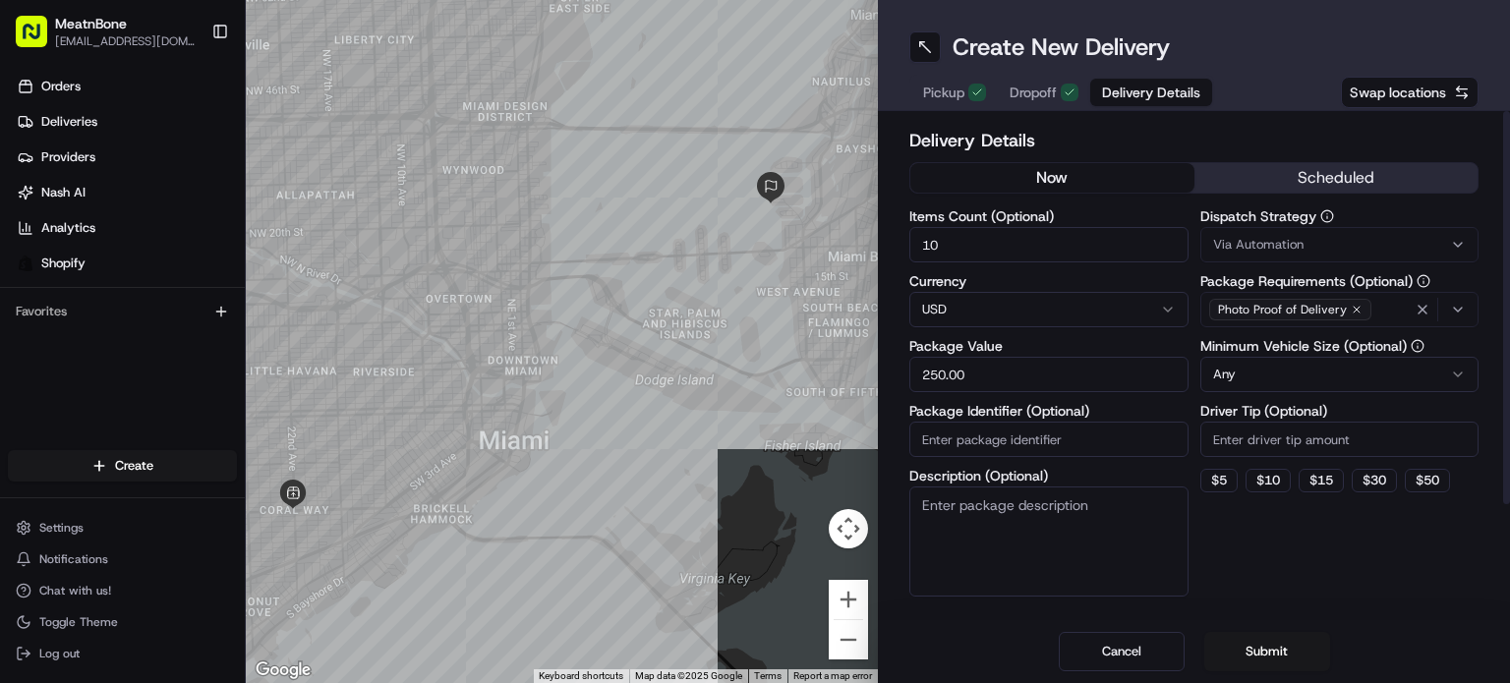
paste input "253194"
type input "253194"
click at [1062, 538] on textarea "Description (Optional)" at bounding box center [1049, 542] width 279 height 110
click at [1364, 360] on html "MeatnBone [EMAIL_ADDRESS][DOMAIN_NAME] Toggle Sidebar Orders Deliveries Provide…" at bounding box center [755, 341] width 1510 height 683
click at [1247, 436] on input "Driver Tip (Optional)" at bounding box center [1340, 439] width 279 height 35
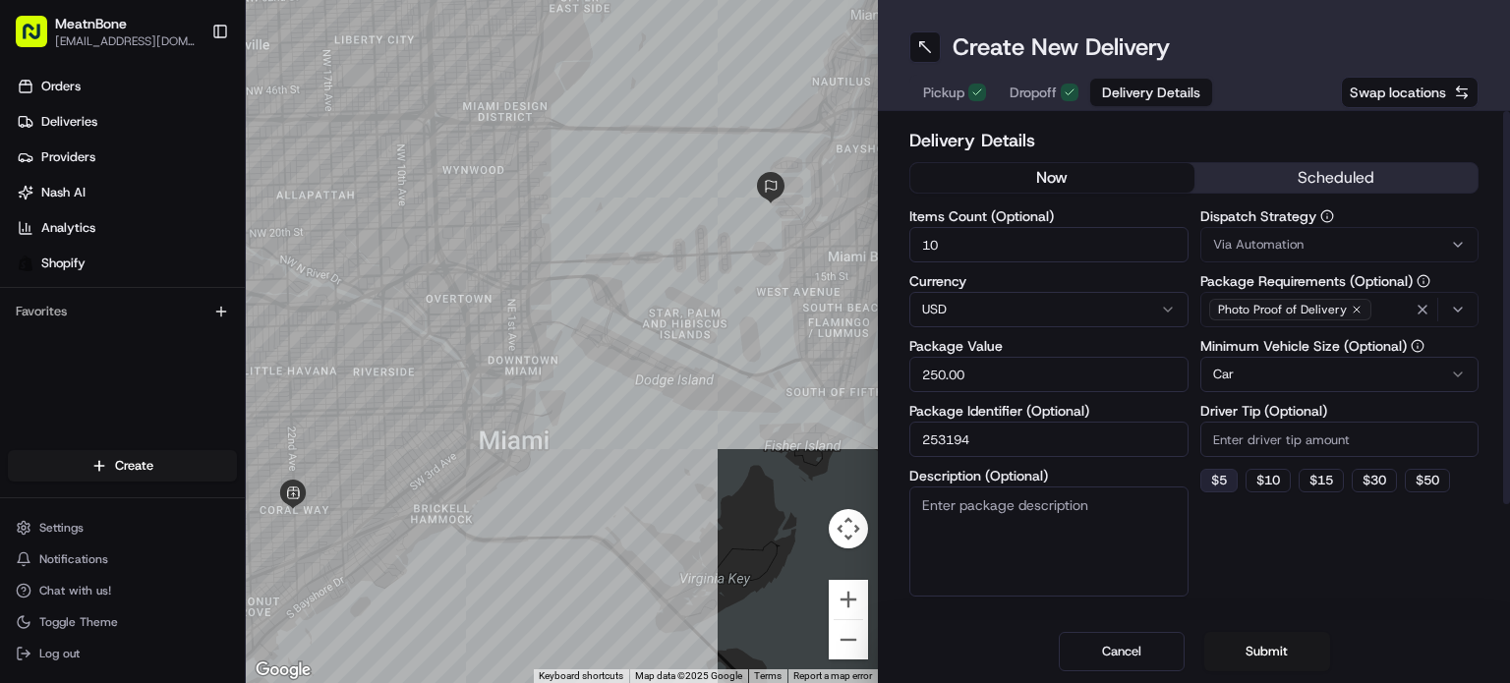
click at [1223, 476] on button "$ 5" at bounding box center [1219, 481] width 37 height 24
type input "5"
click at [1294, 554] on div "Dispatch Strategy Via Automation Package Requirements (Optional) Photo Proof of…" at bounding box center [1340, 402] width 279 height 387
drag, startPoint x: 1320, startPoint y: 655, endPoint x: 1329, endPoint y: 648, distance: 11.2
click at [1317, 652] on button "Submit" at bounding box center [1268, 651] width 126 height 39
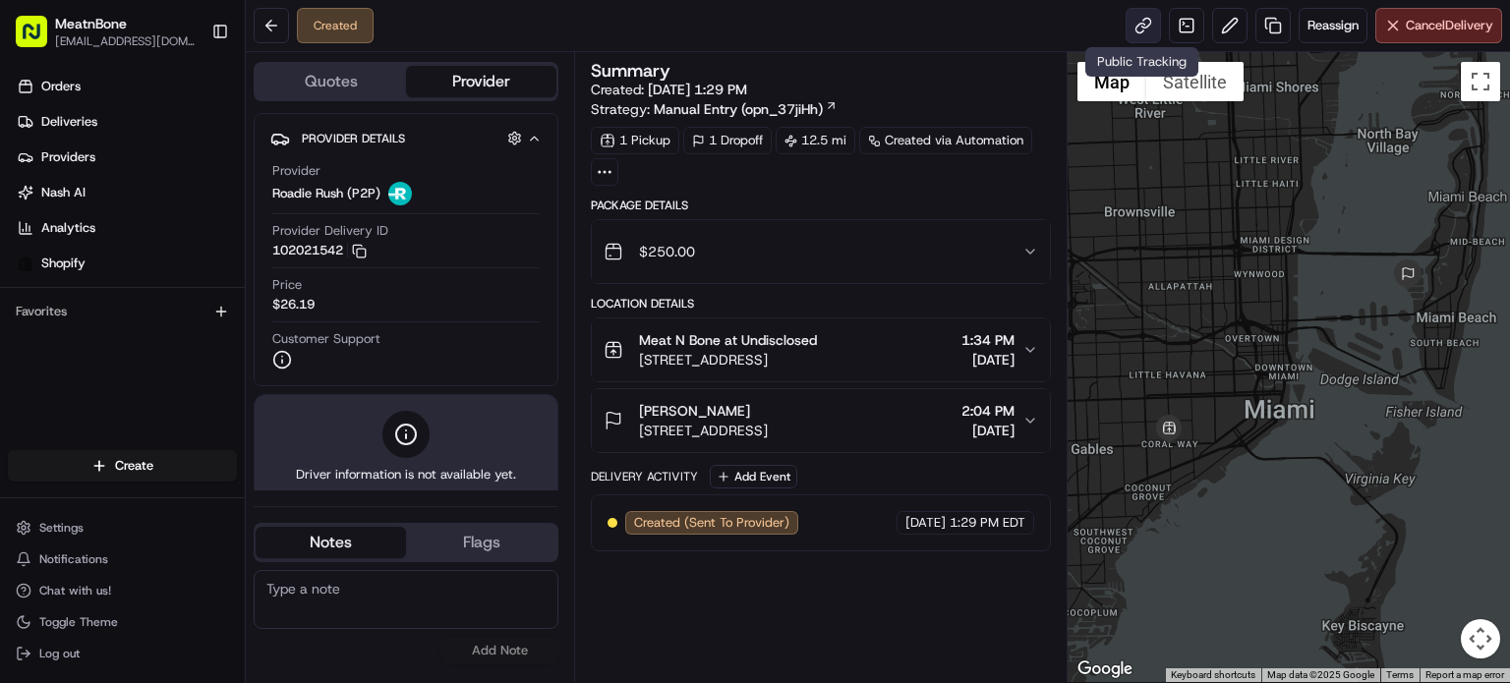
click at [1133, 22] on link at bounding box center [1143, 25] width 35 height 35
